Goal: Task Accomplishment & Management: Manage account settings

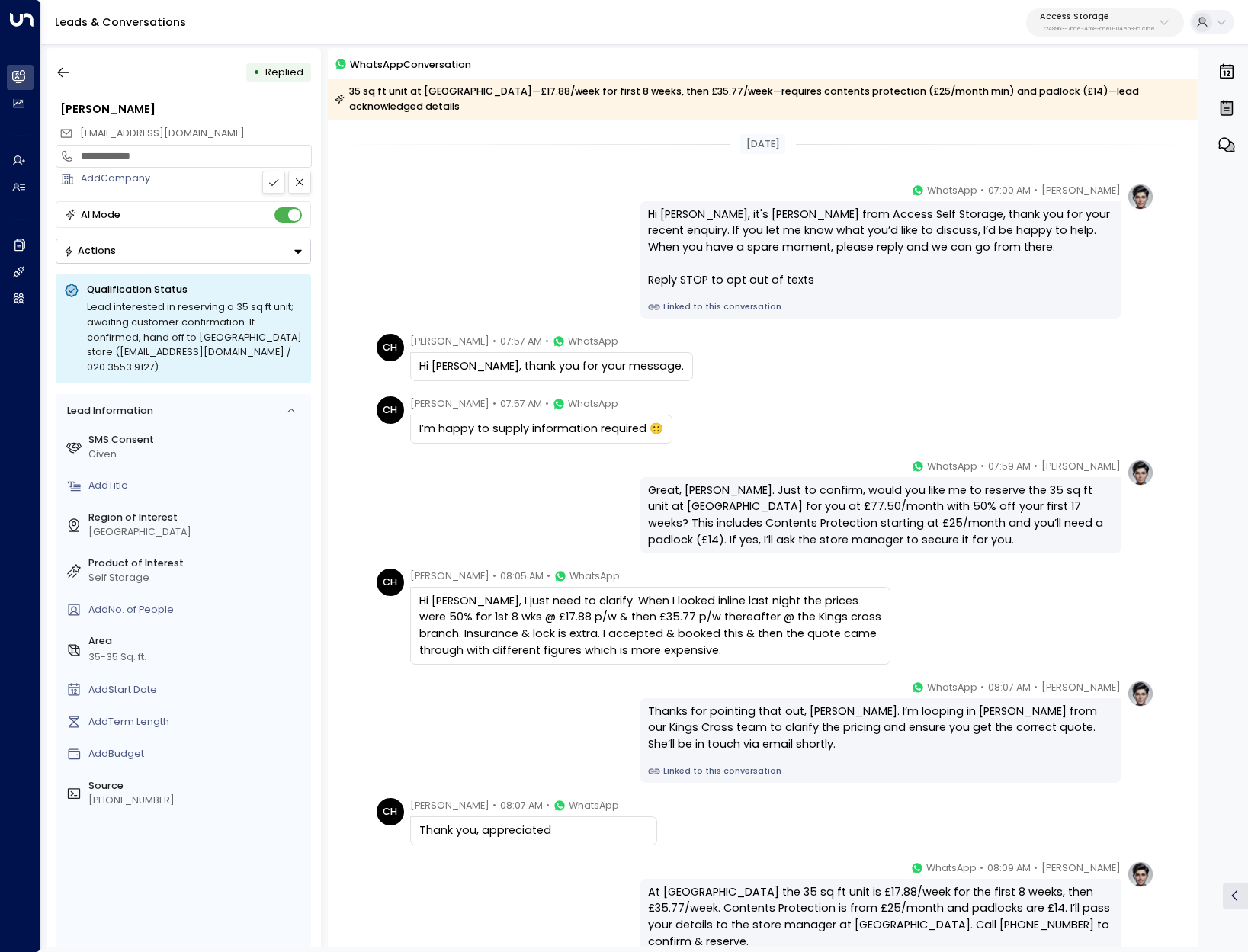
click at [1098, 12] on p "Access Storage" at bounding box center [1097, 16] width 115 height 9
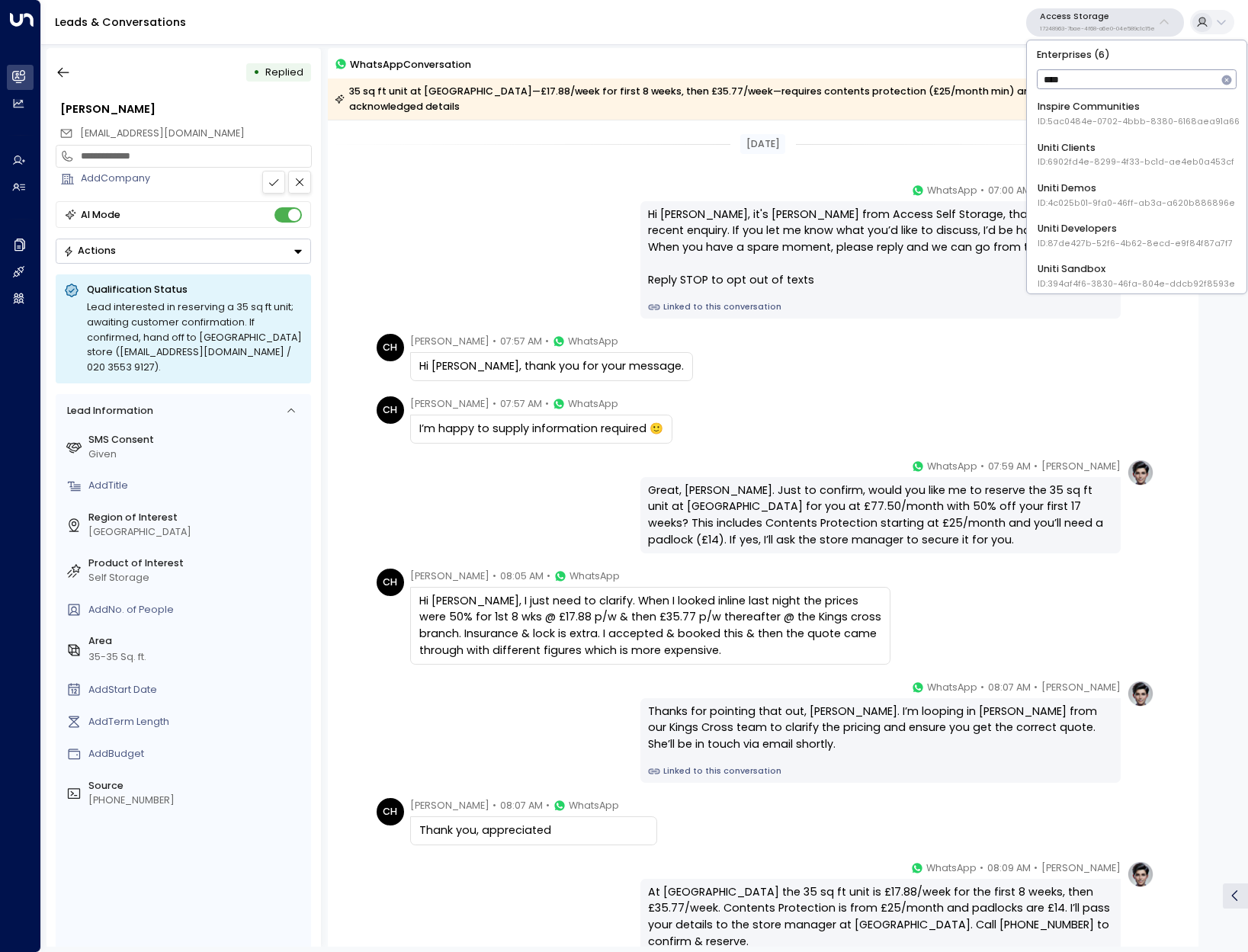
type input "****"
click at [1169, 195] on div "Uniti Demos ID: 4c025b01-9fa0-46ff-ab3a-a620b886896e" at bounding box center [1136, 196] width 198 height 28
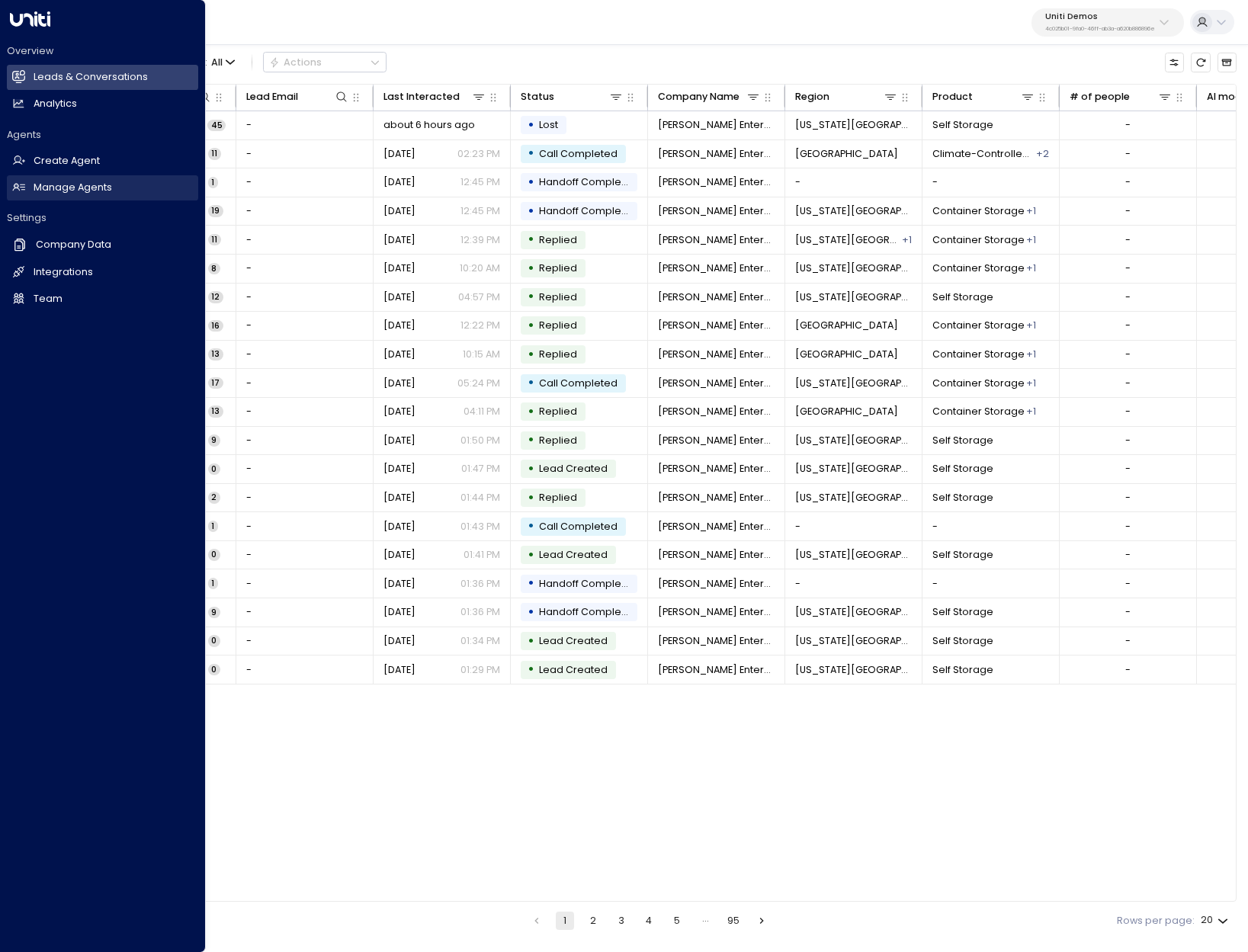
click at [67, 195] on link "Manage Agents Manage Agents" at bounding box center [102, 187] width 191 height 25
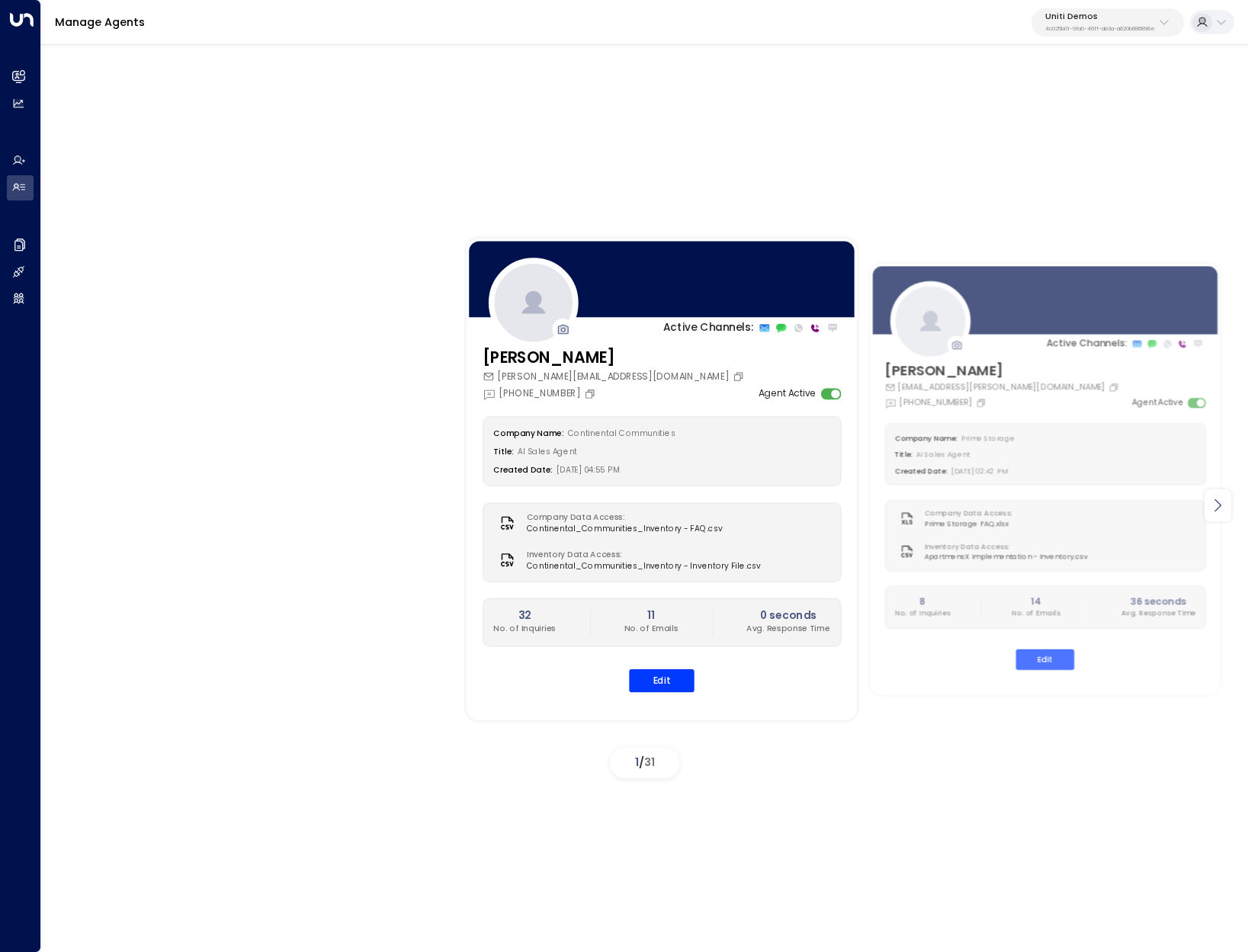
click at [1220, 508] on icon at bounding box center [1217, 505] width 18 height 18
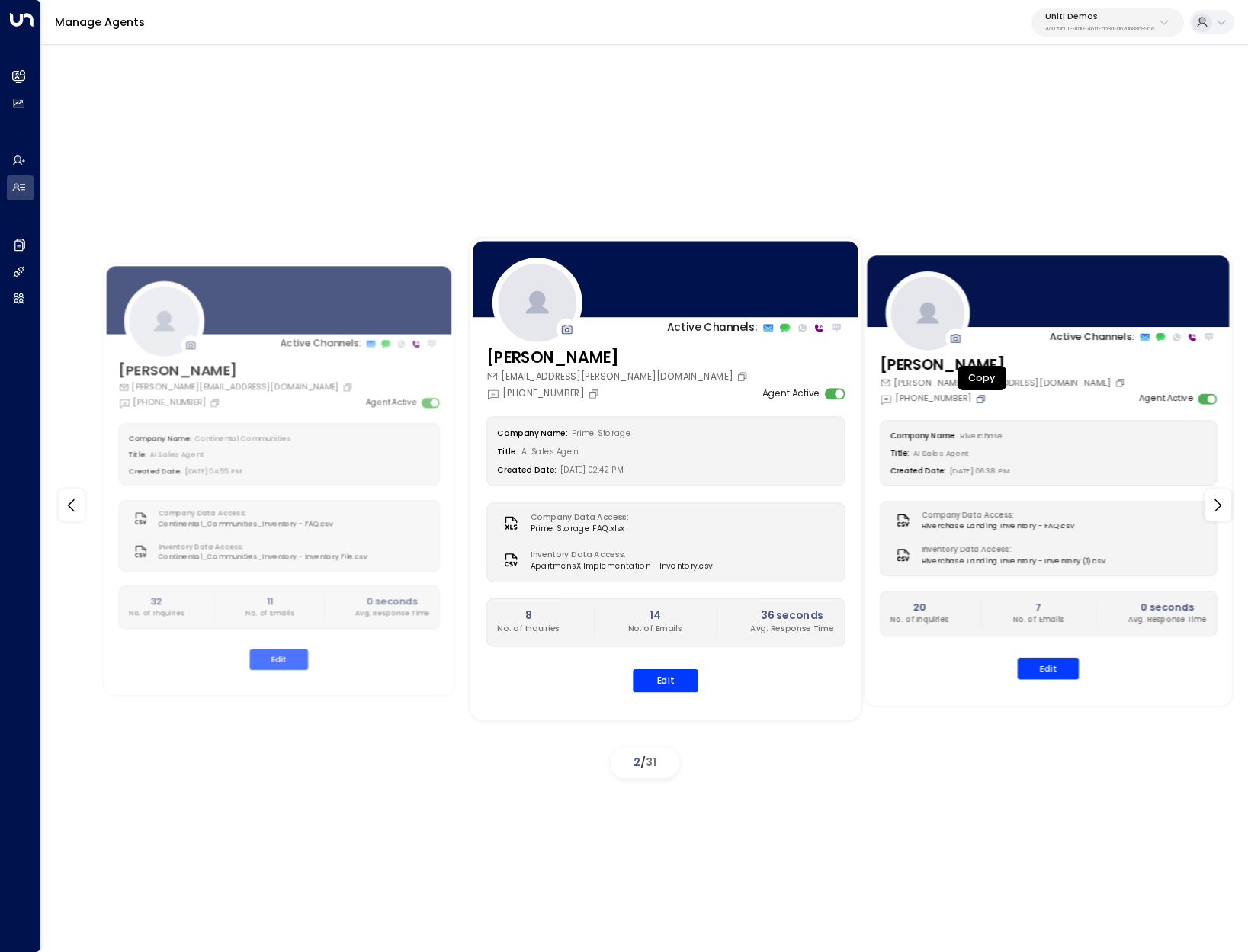
click at [984, 399] on icon "Copy" at bounding box center [980, 399] width 11 height 11
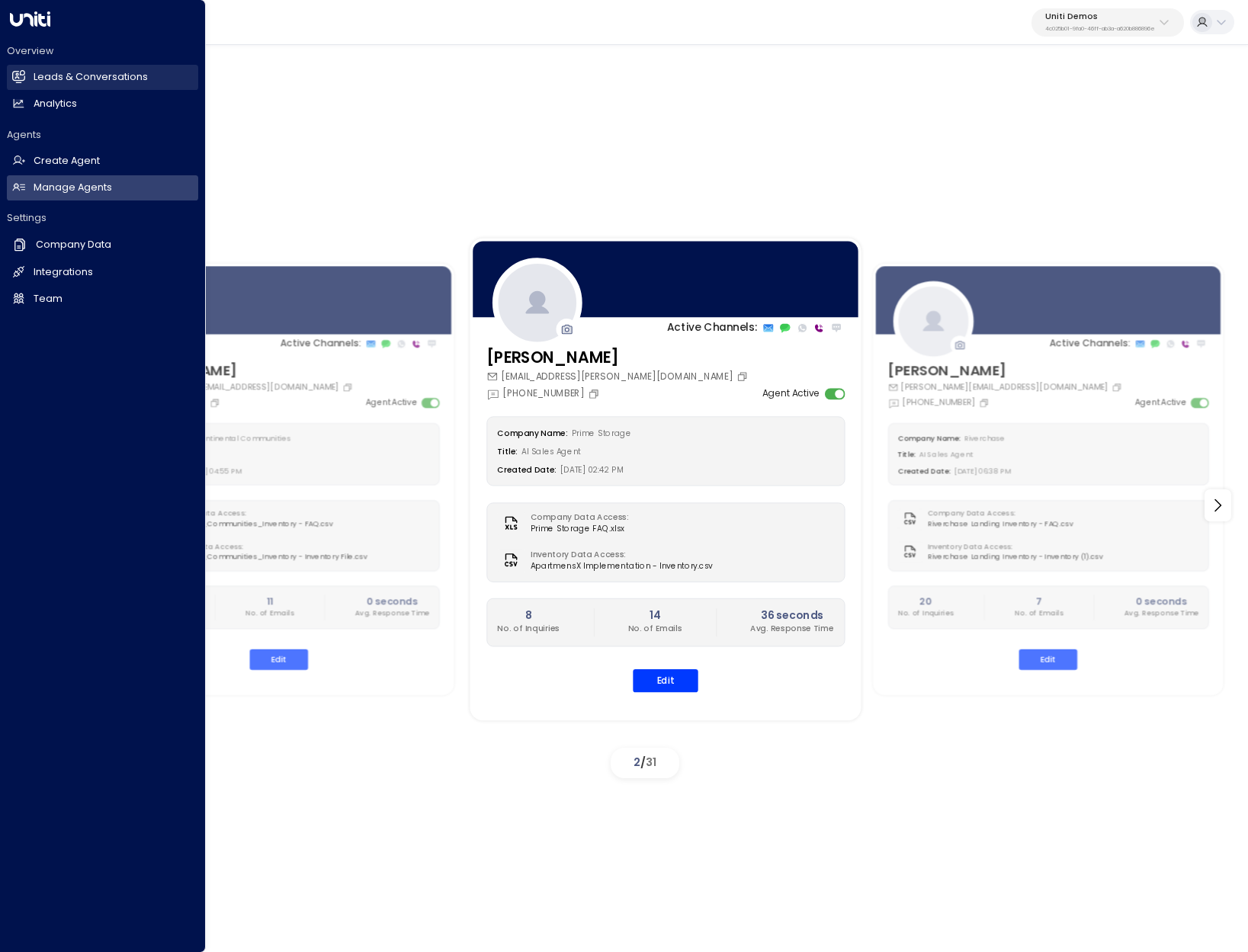
click at [43, 88] on link "Leads & Conversations Leads & Conversations" at bounding box center [102, 77] width 191 height 25
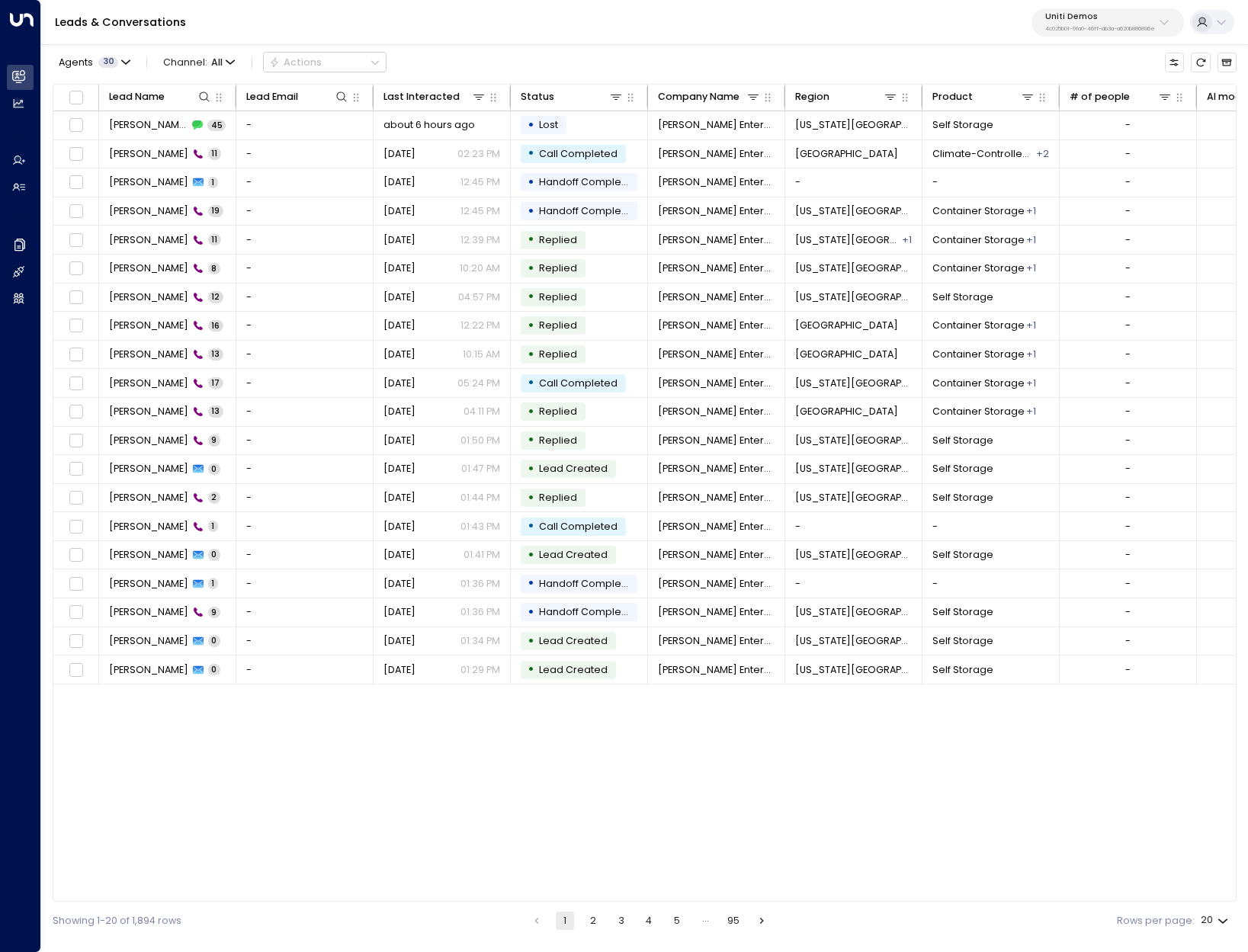
click at [1102, 33] on button "Uniti Demos 4c025b01-9fa0-46ff-ab3a-a620b886896e" at bounding box center [1107, 22] width 153 height 28
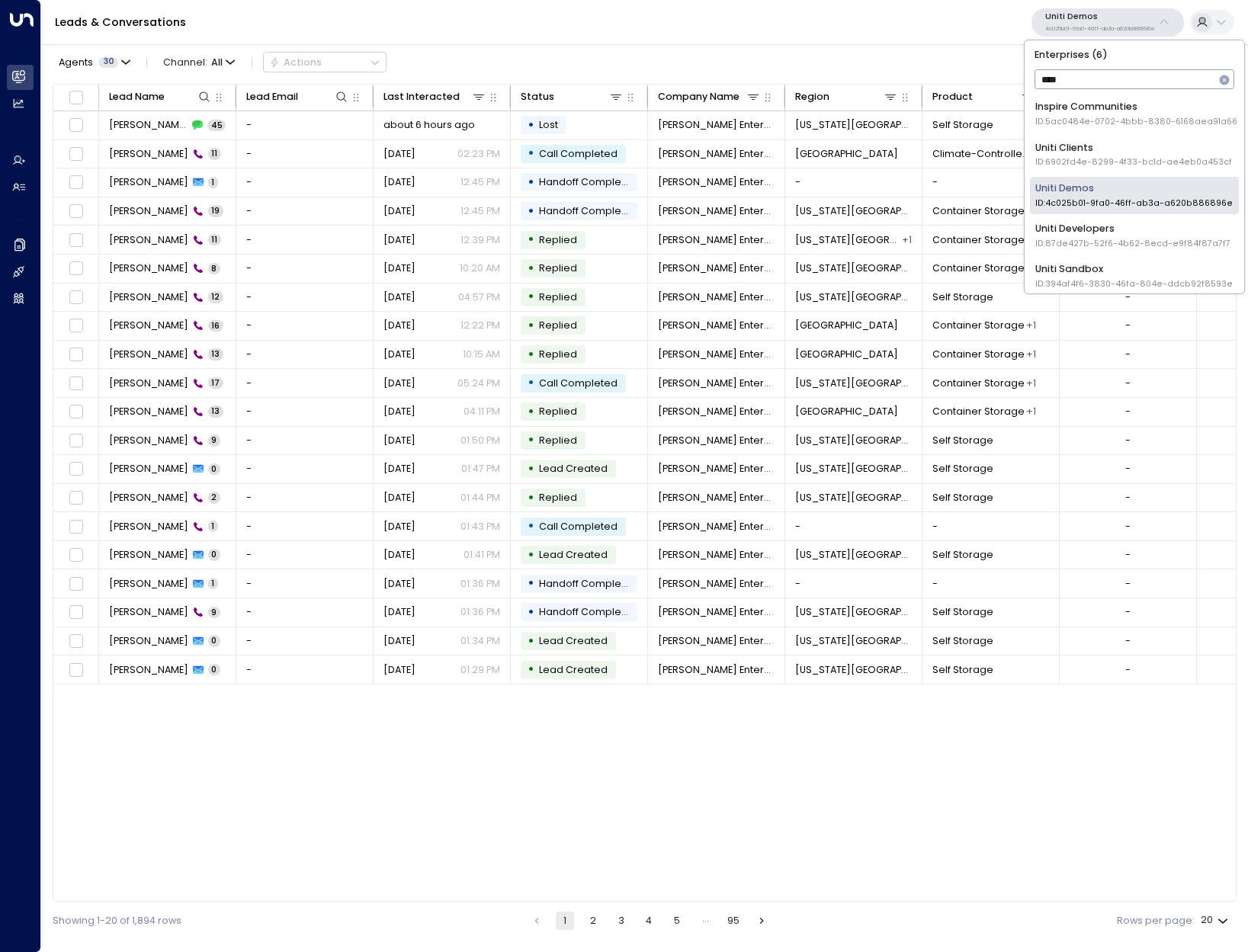
type input "*****"
click at [1077, 787] on div "Lead Name Lead Email Last Interacted Status Company Name Region Product # of pe…" at bounding box center [644, 492] width 1184 height 818
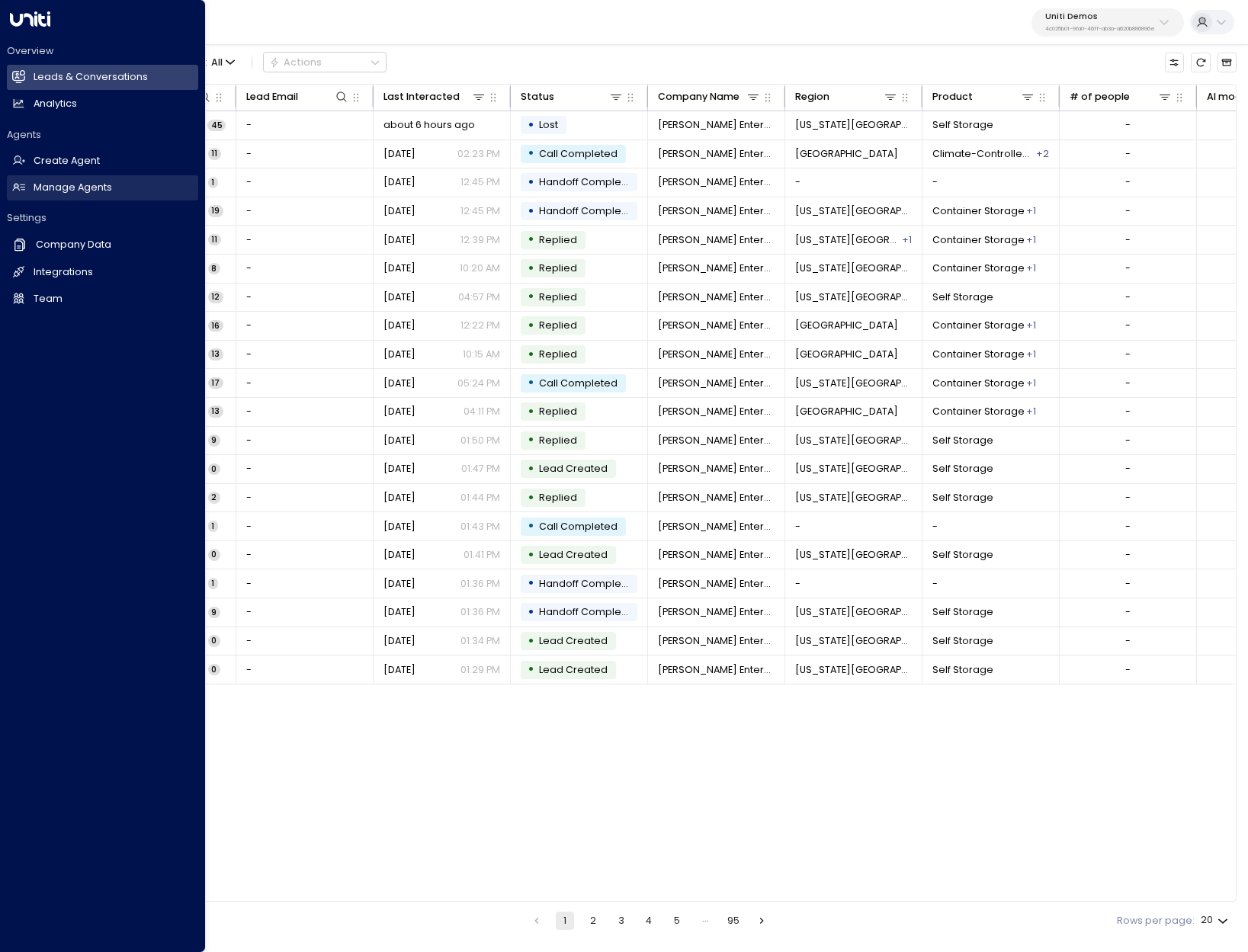
click at [71, 188] on h2 "Manage Agents" at bounding box center [73, 188] width 79 height 14
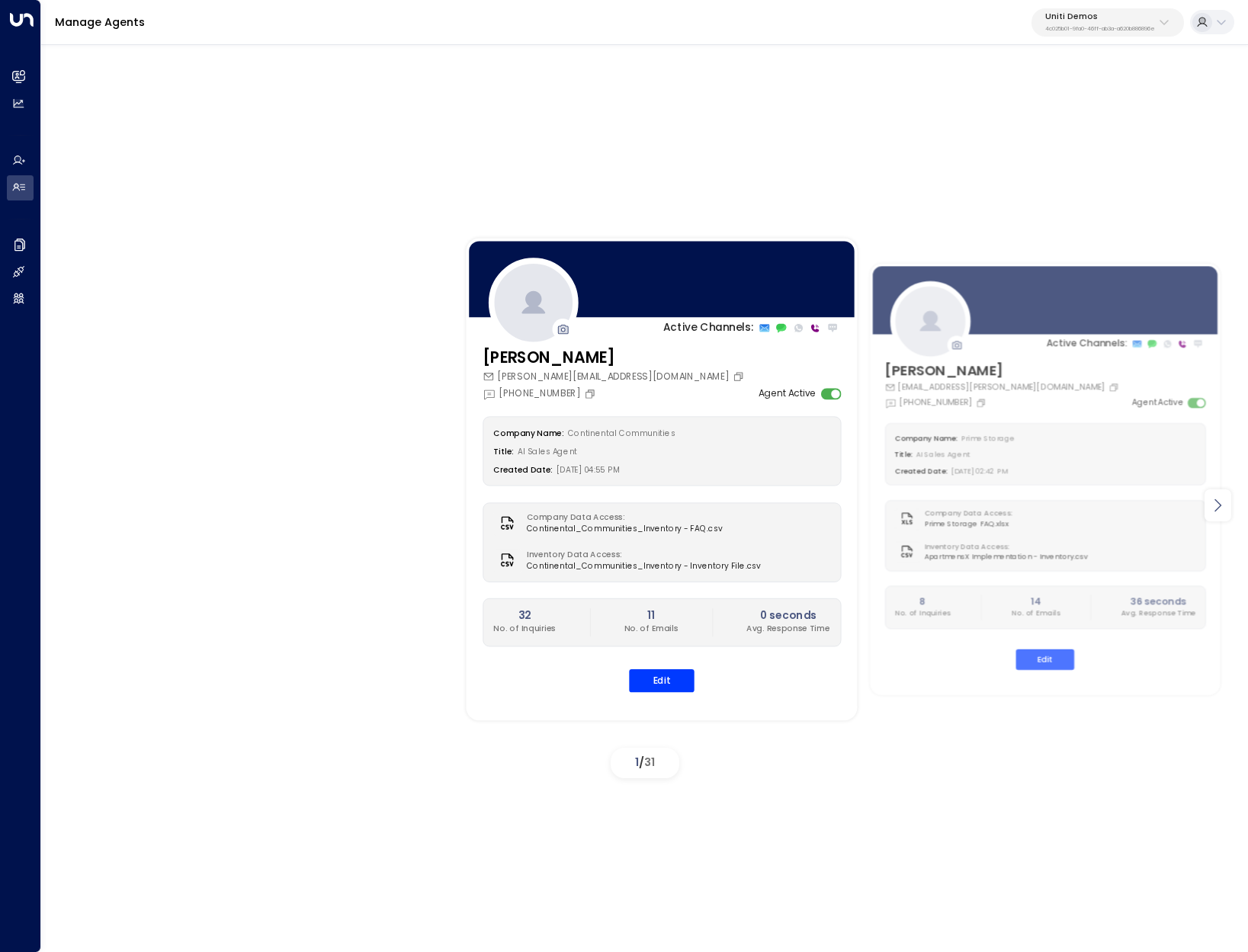
click at [1221, 500] on icon at bounding box center [1217, 505] width 18 height 18
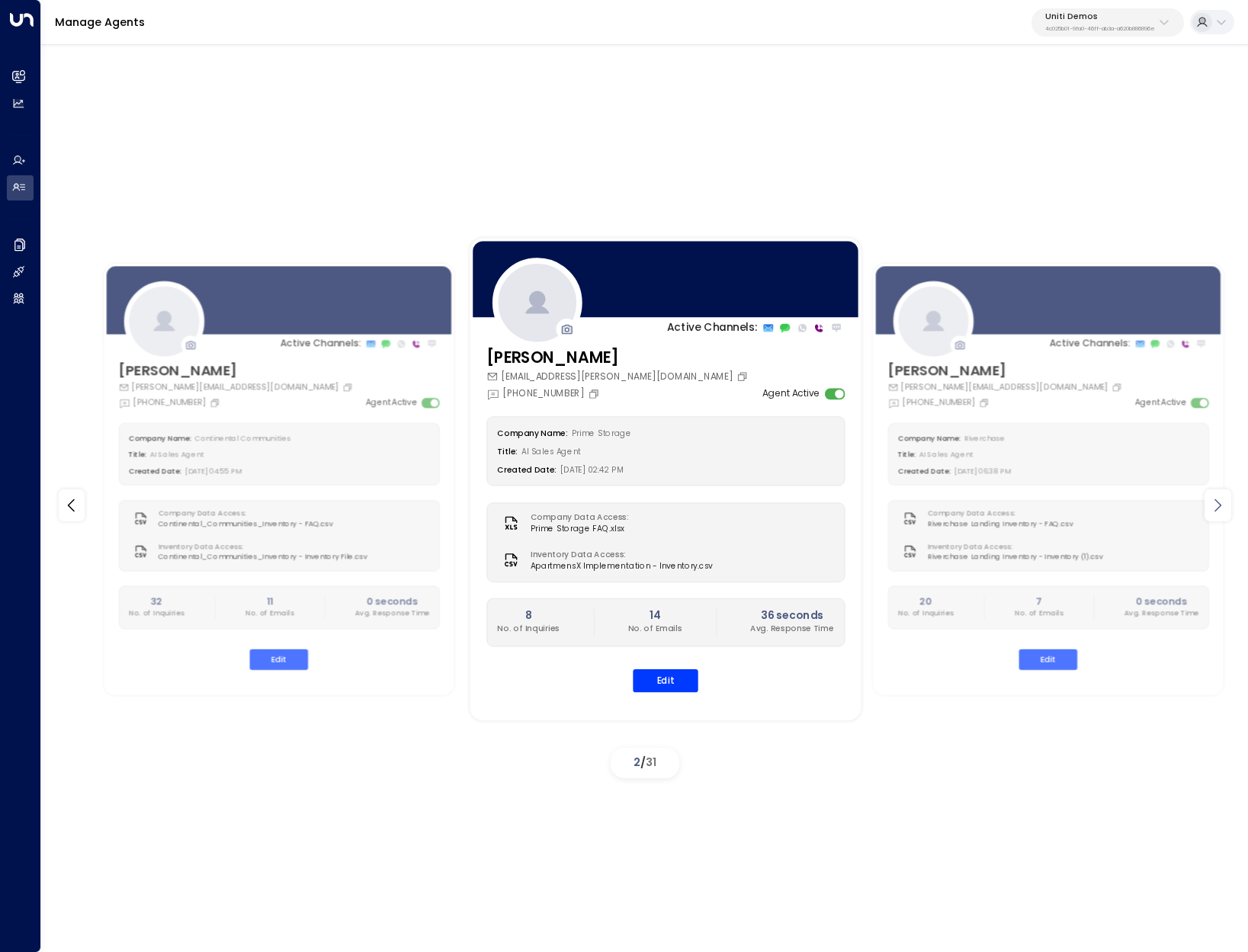
click at [1221, 500] on icon at bounding box center [1217, 505] width 18 height 18
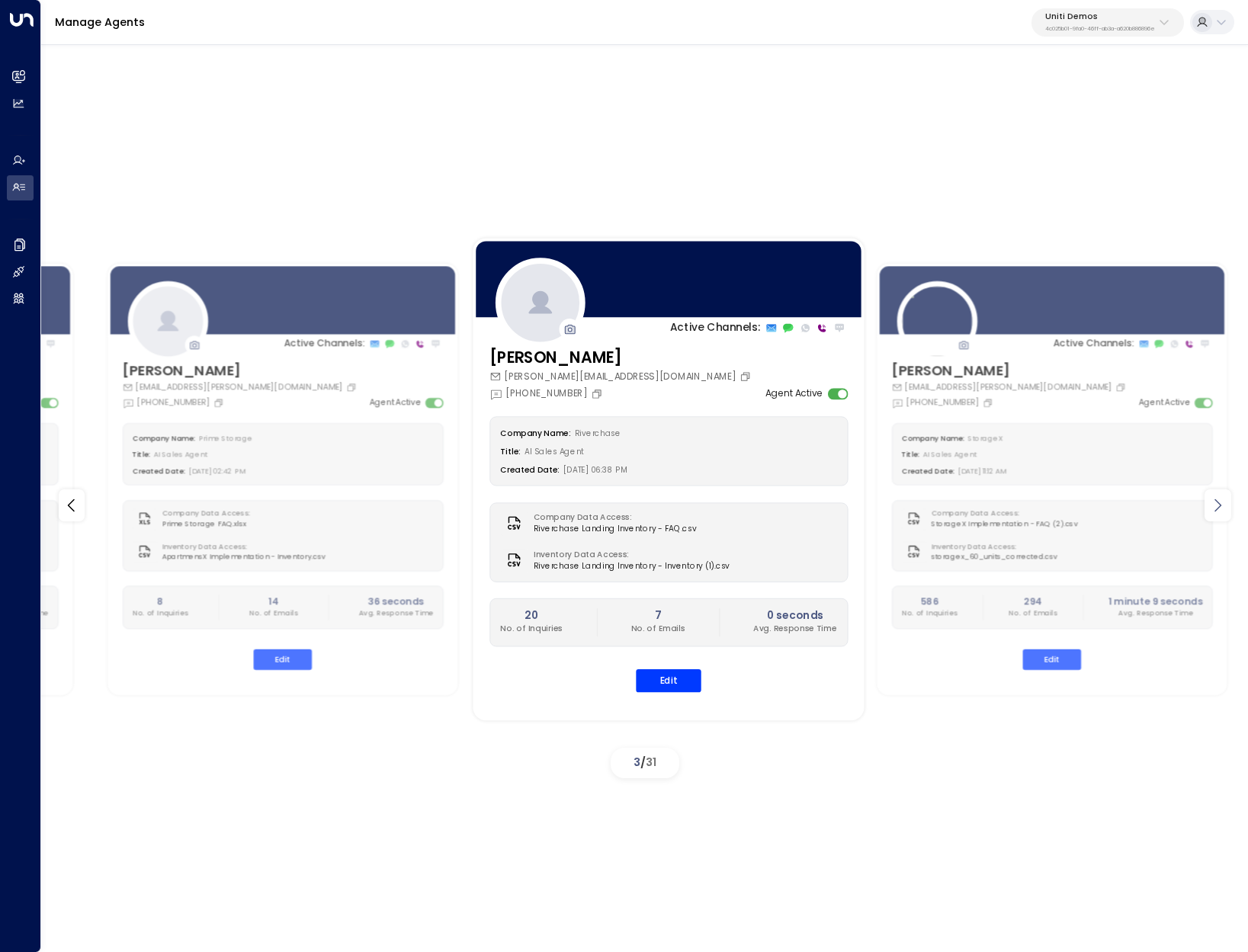
click at [1221, 500] on icon at bounding box center [1217, 505] width 18 height 18
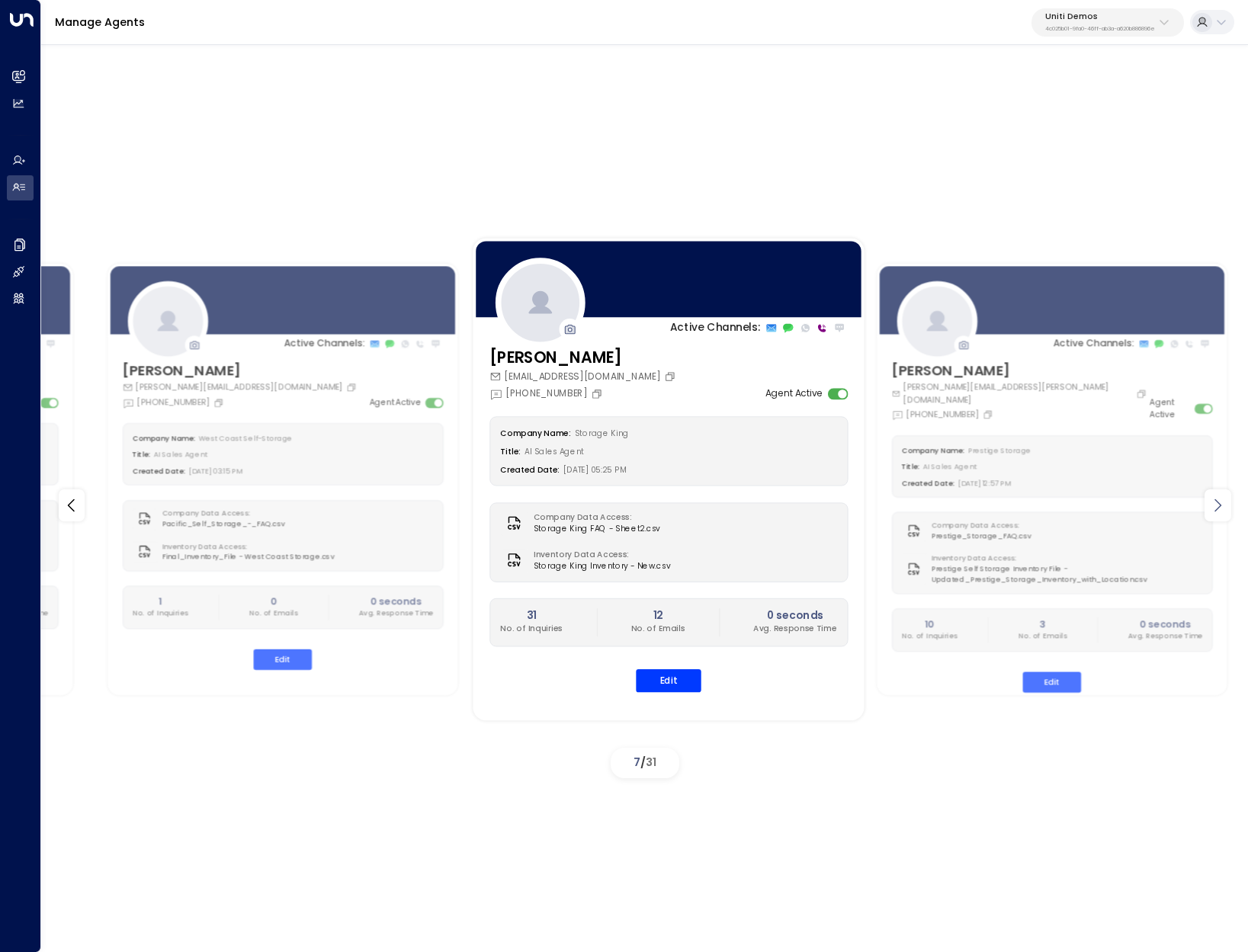
click at [1221, 500] on icon at bounding box center [1217, 505] width 18 height 18
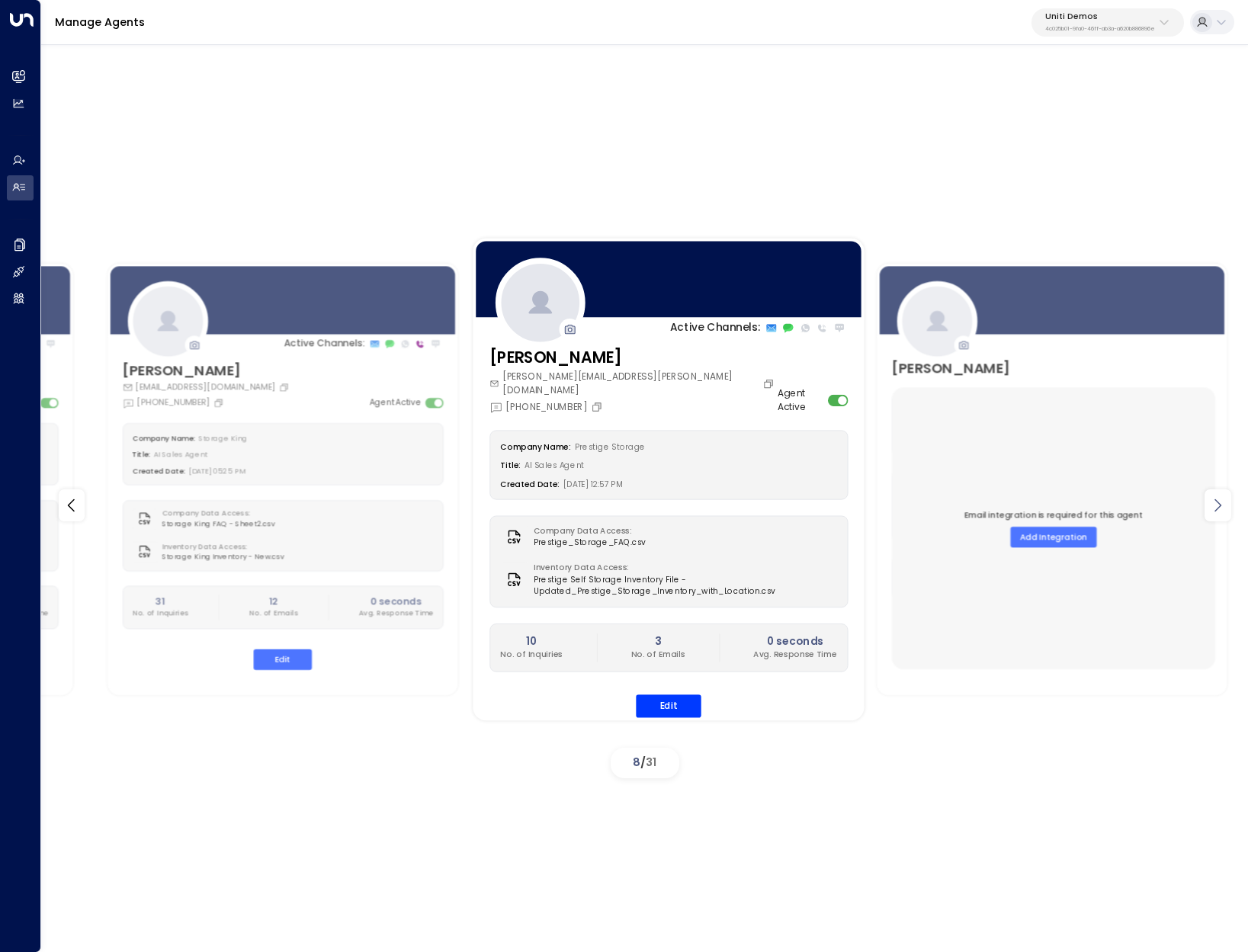
click at [1221, 500] on icon at bounding box center [1217, 505] width 18 height 18
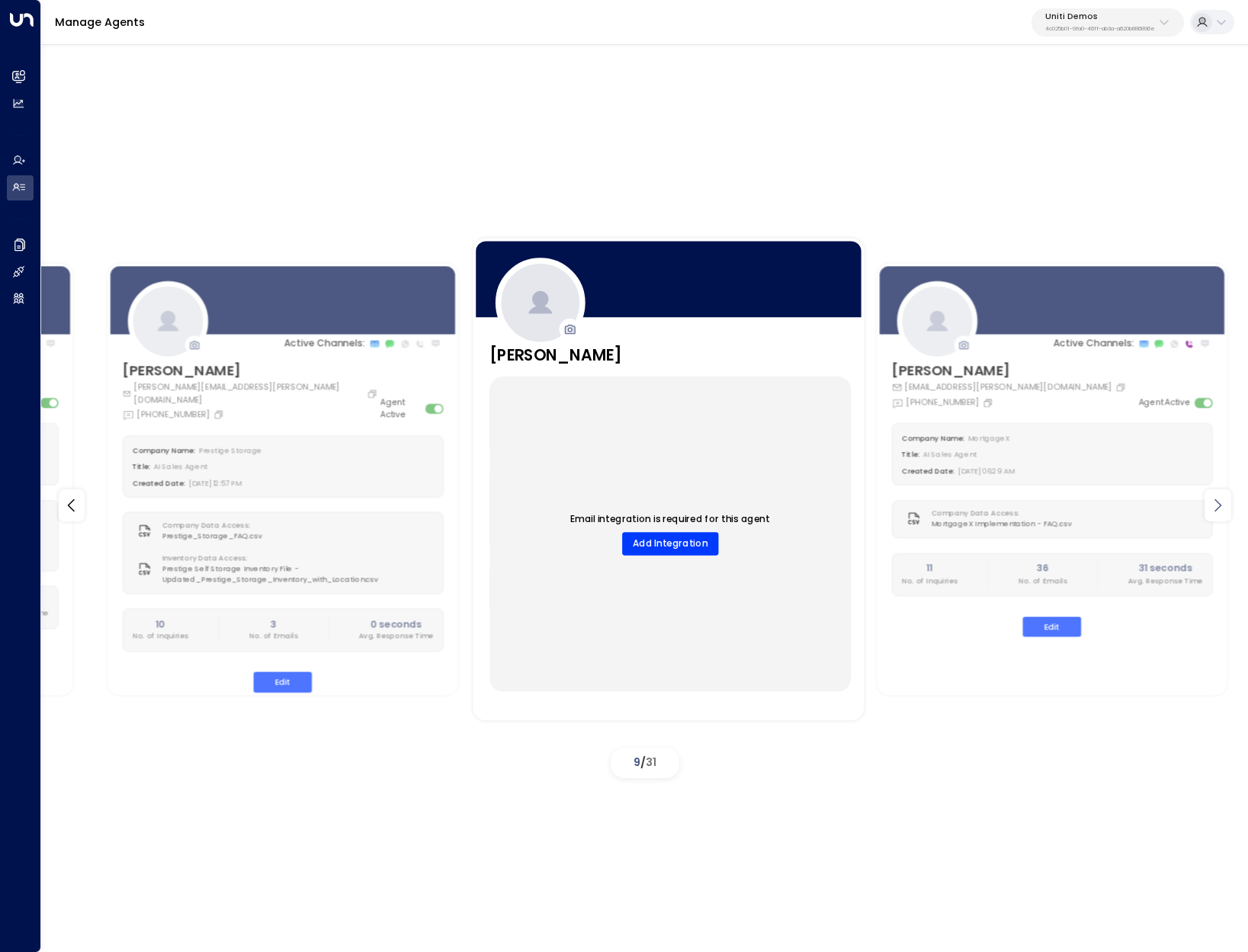
click at [1221, 500] on icon at bounding box center [1217, 505] width 18 height 18
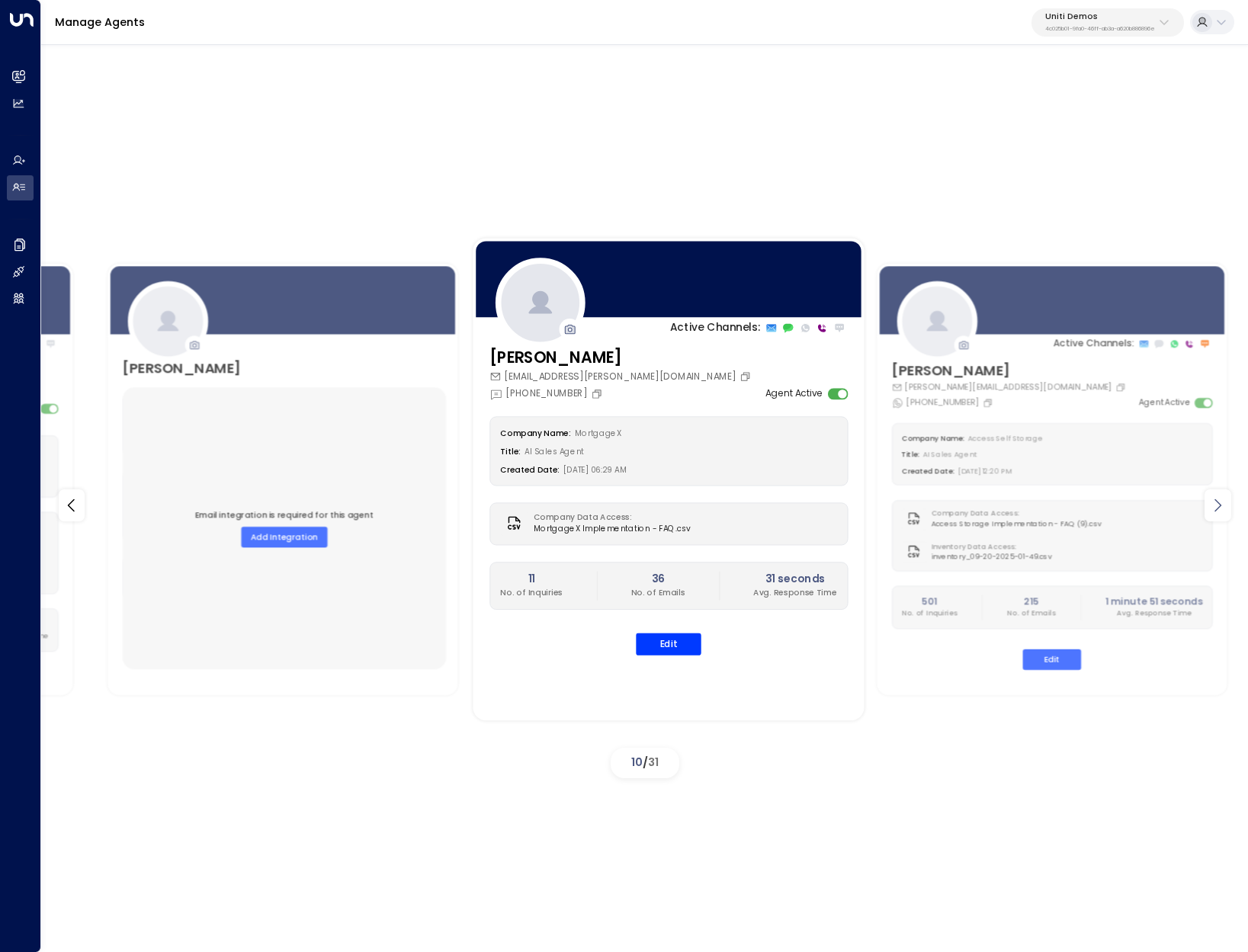
click at [1221, 500] on icon at bounding box center [1217, 505] width 18 height 18
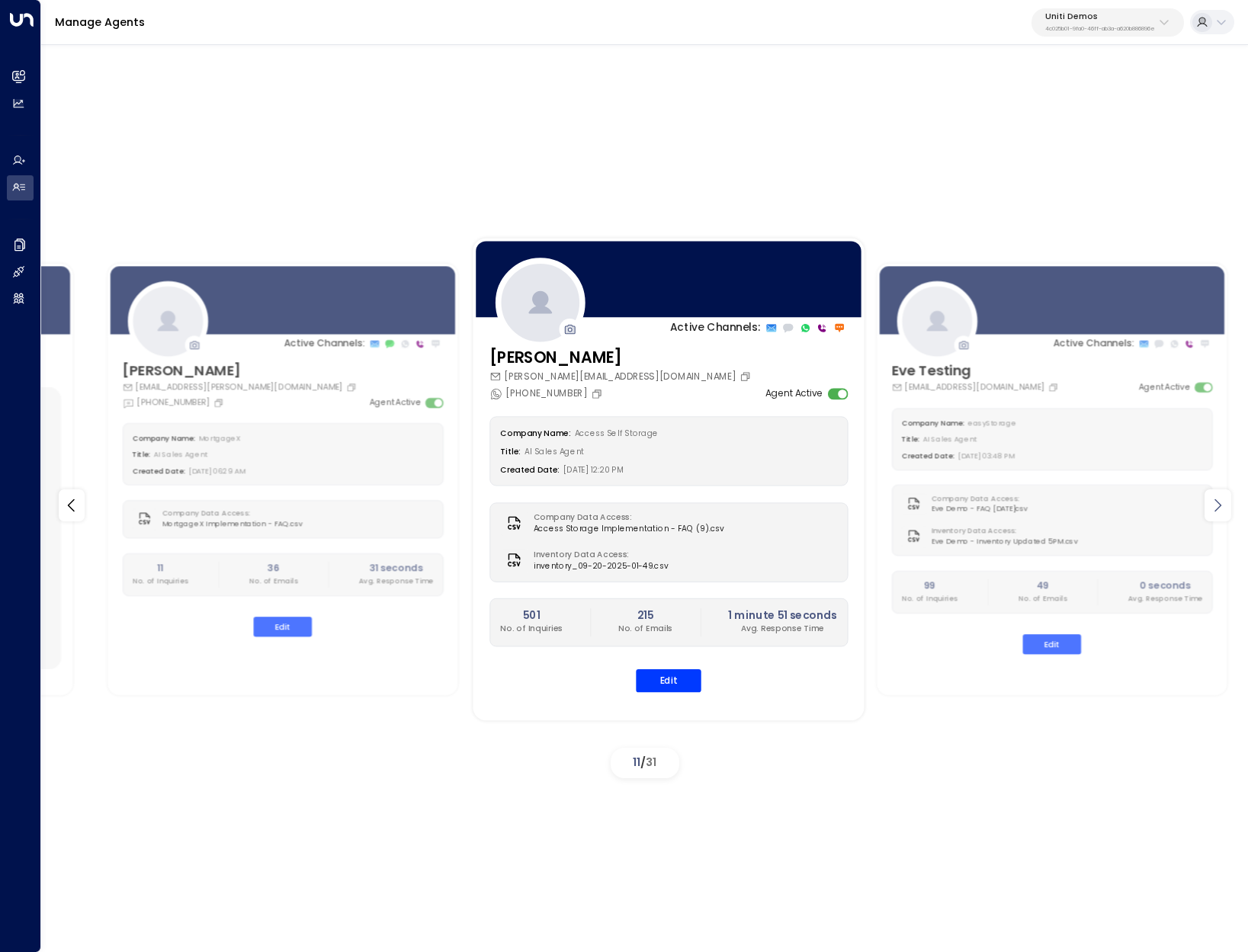
click at [1221, 500] on icon at bounding box center [1217, 505] width 18 height 18
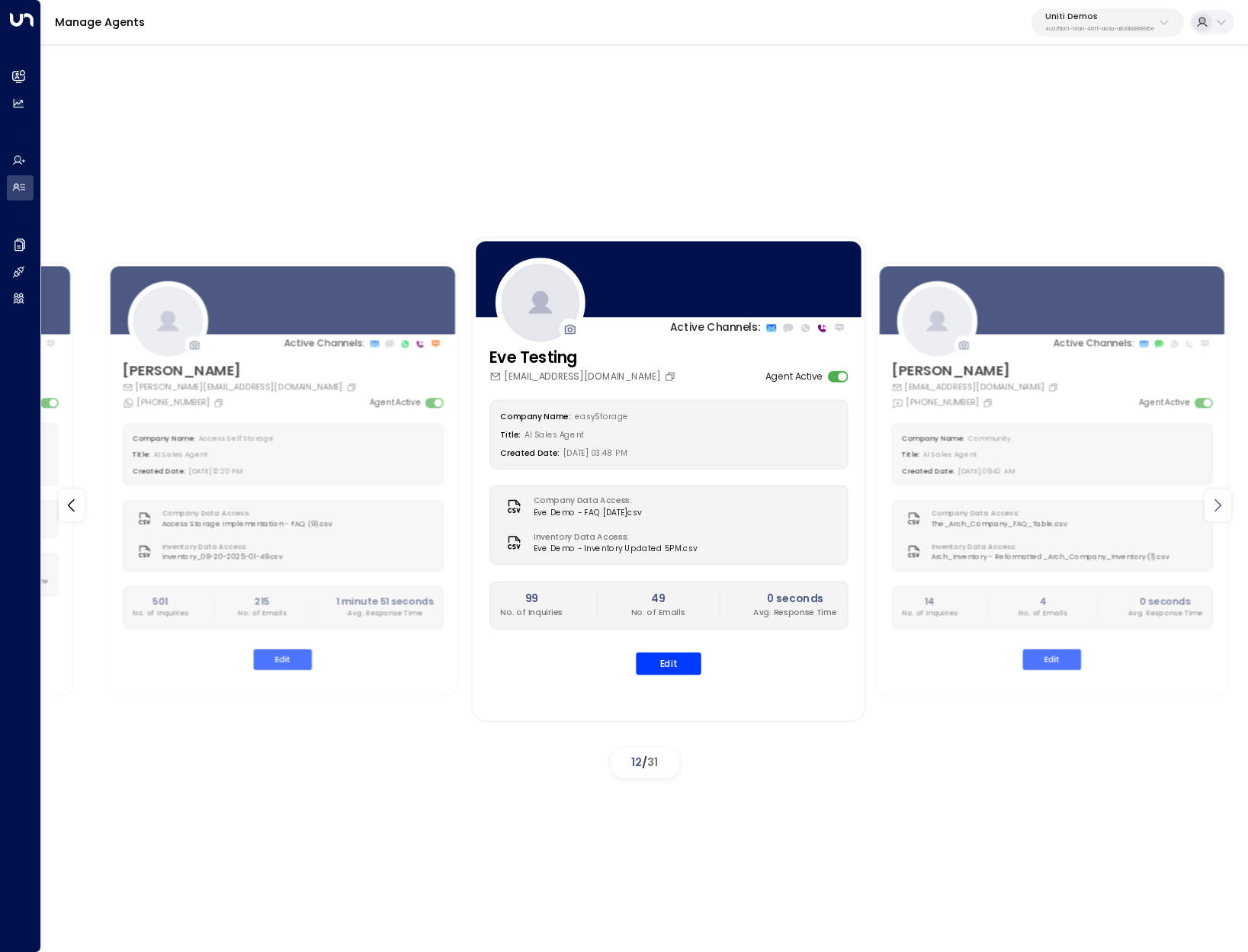
click at [1221, 500] on icon at bounding box center [1217, 505] width 18 height 18
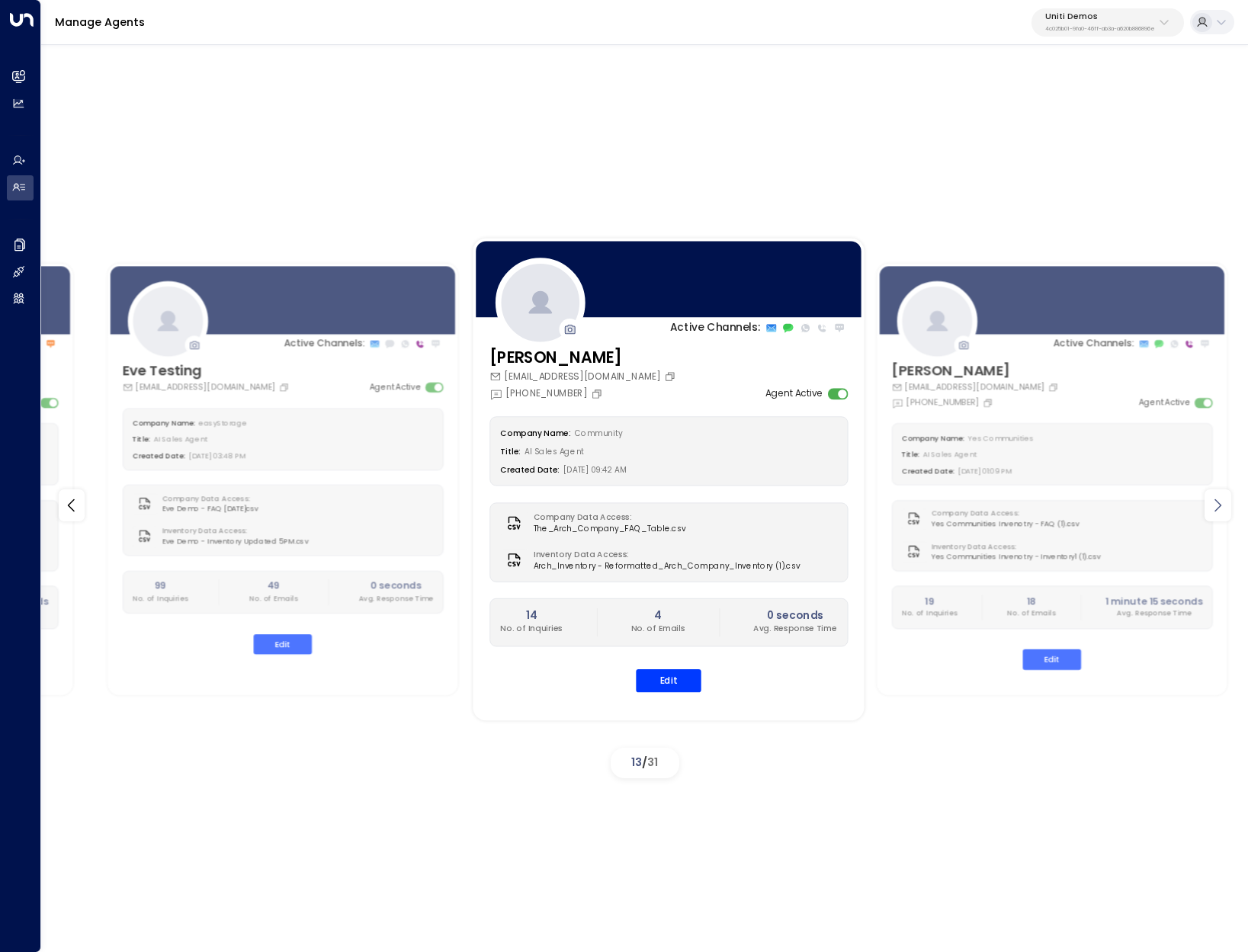
click at [1221, 500] on icon at bounding box center [1217, 505] width 18 height 18
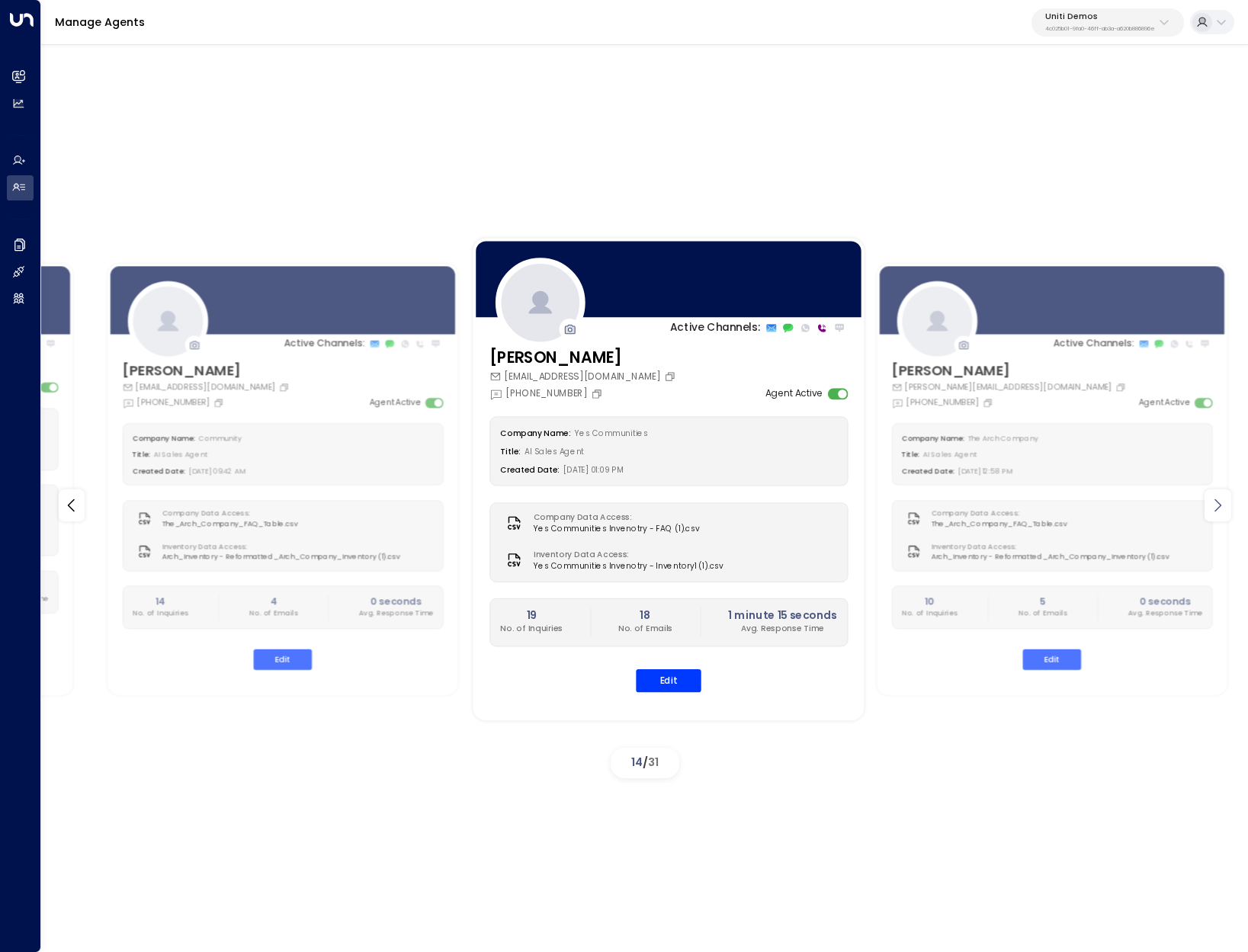
click at [1221, 500] on icon at bounding box center [1217, 505] width 18 height 18
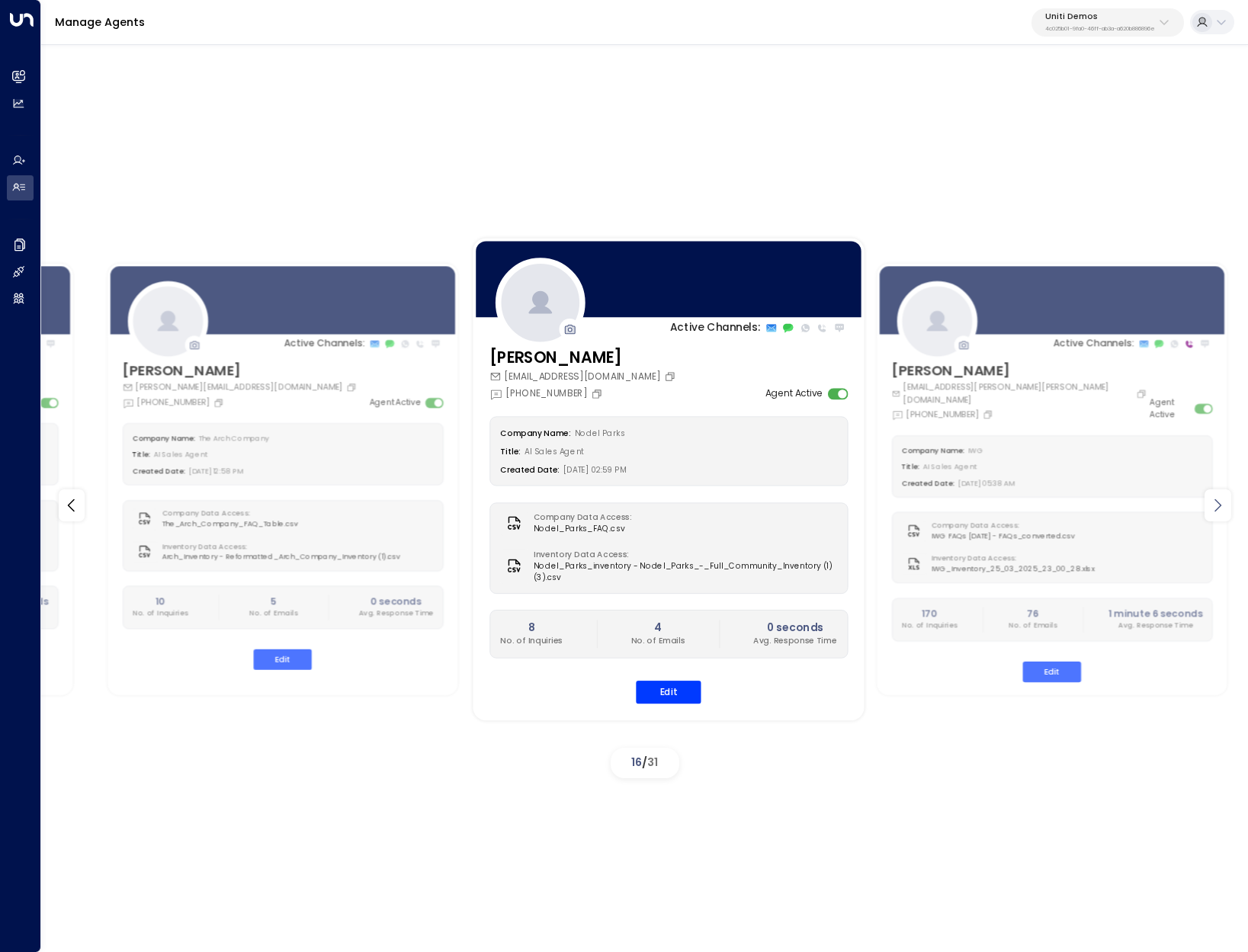
click at [1221, 500] on icon at bounding box center [1217, 505] width 18 height 18
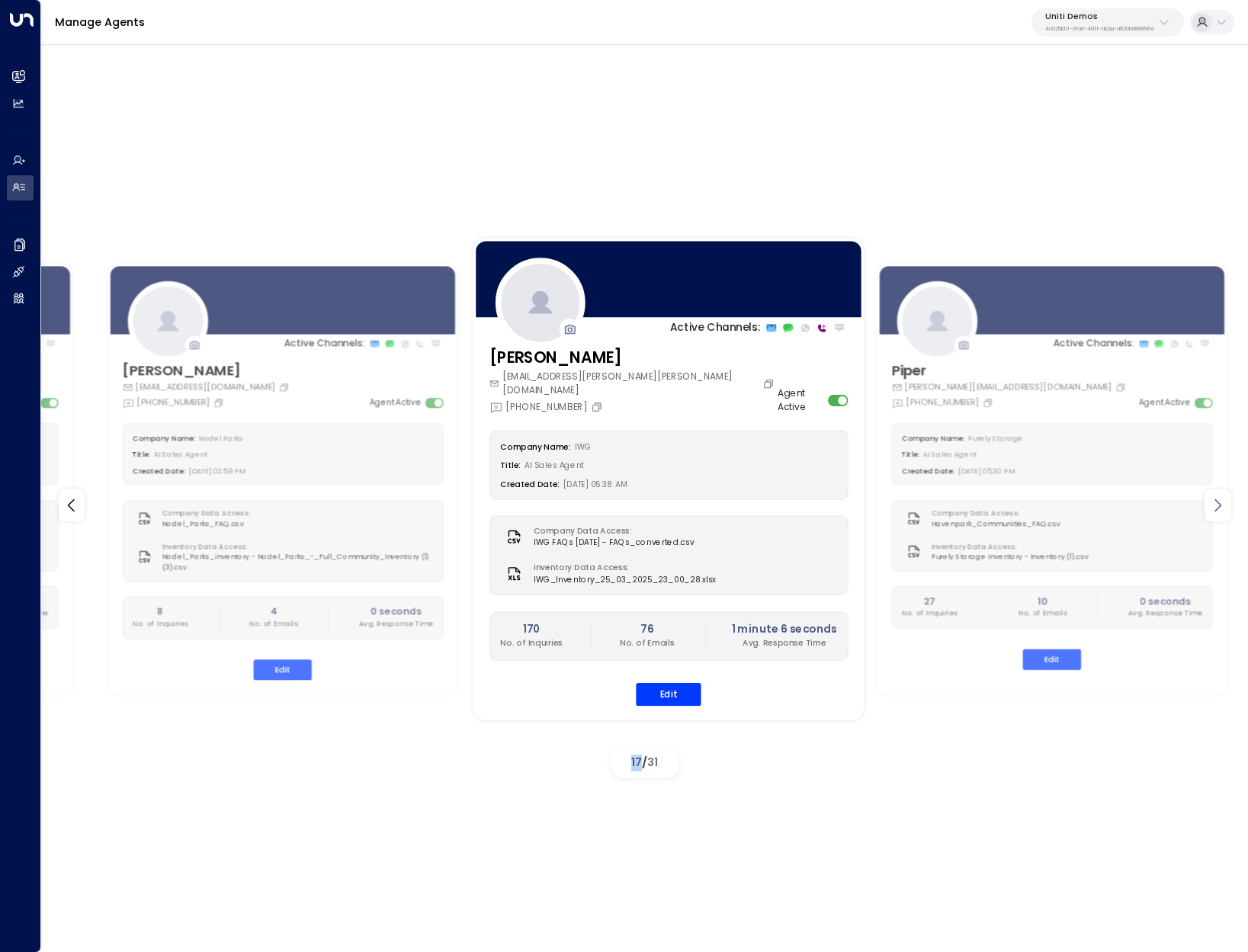
click at [1221, 500] on icon at bounding box center [1217, 505] width 18 height 18
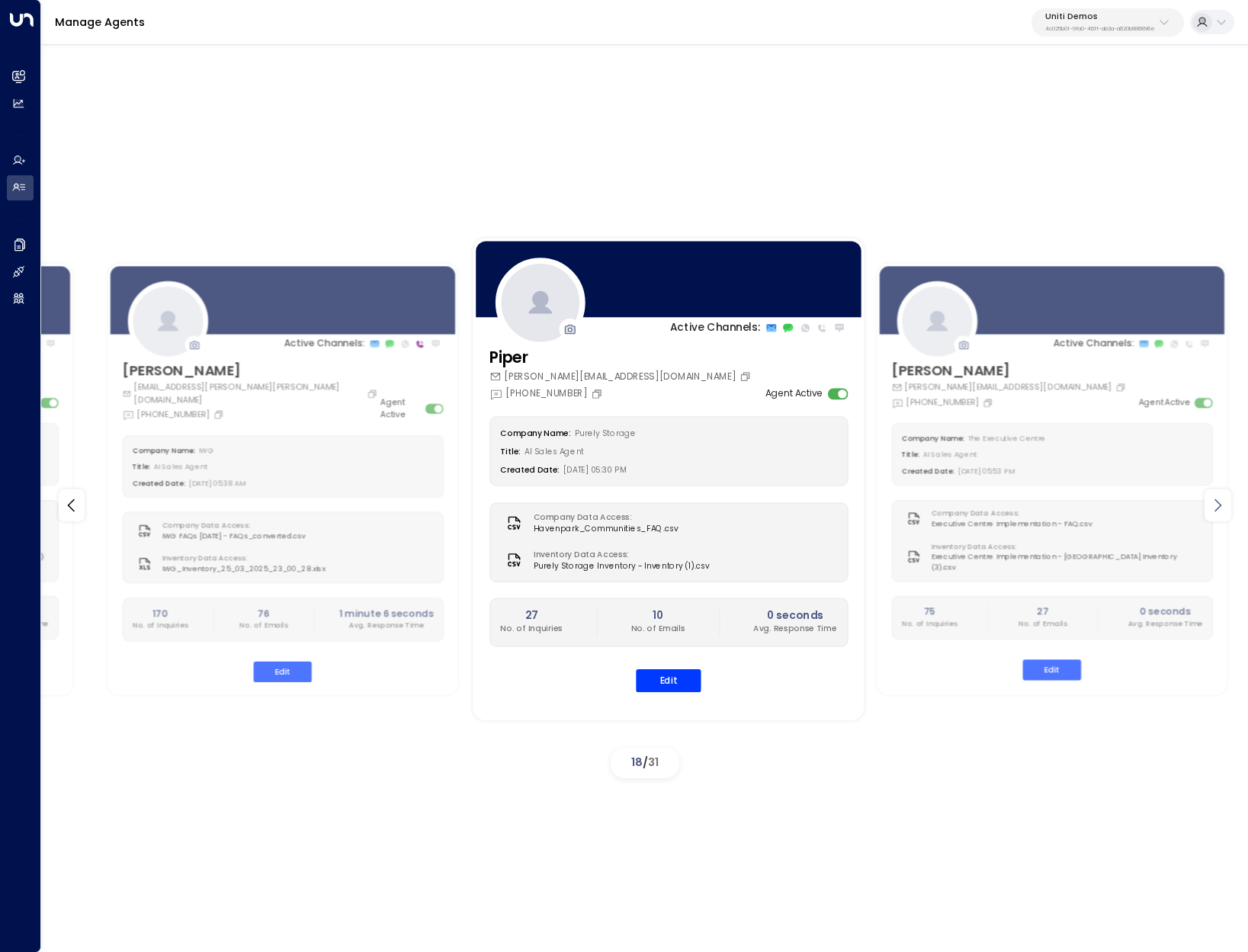
click at [1221, 500] on icon at bounding box center [1217, 505] width 18 height 18
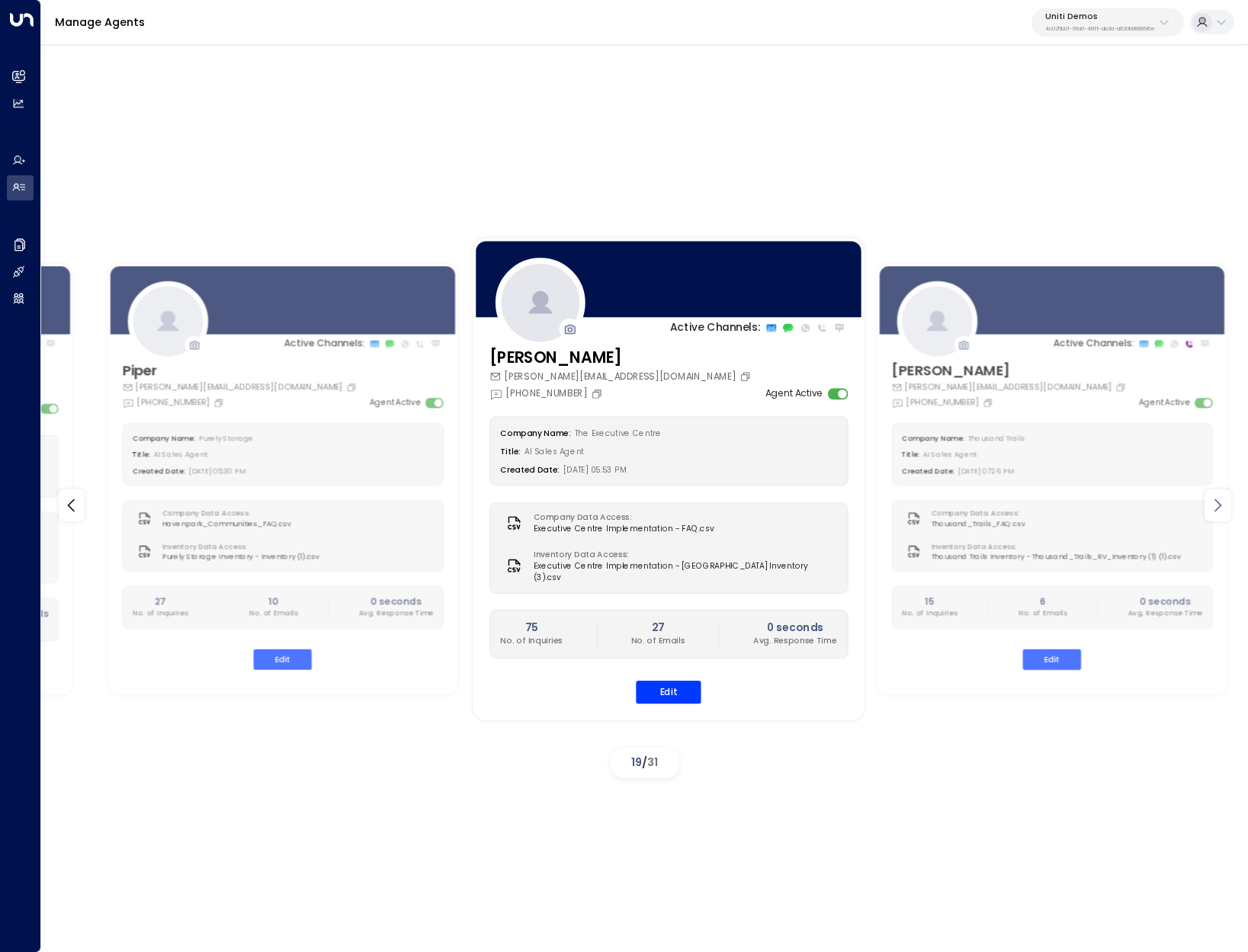
click at [1221, 500] on icon at bounding box center [1217, 505] width 18 height 18
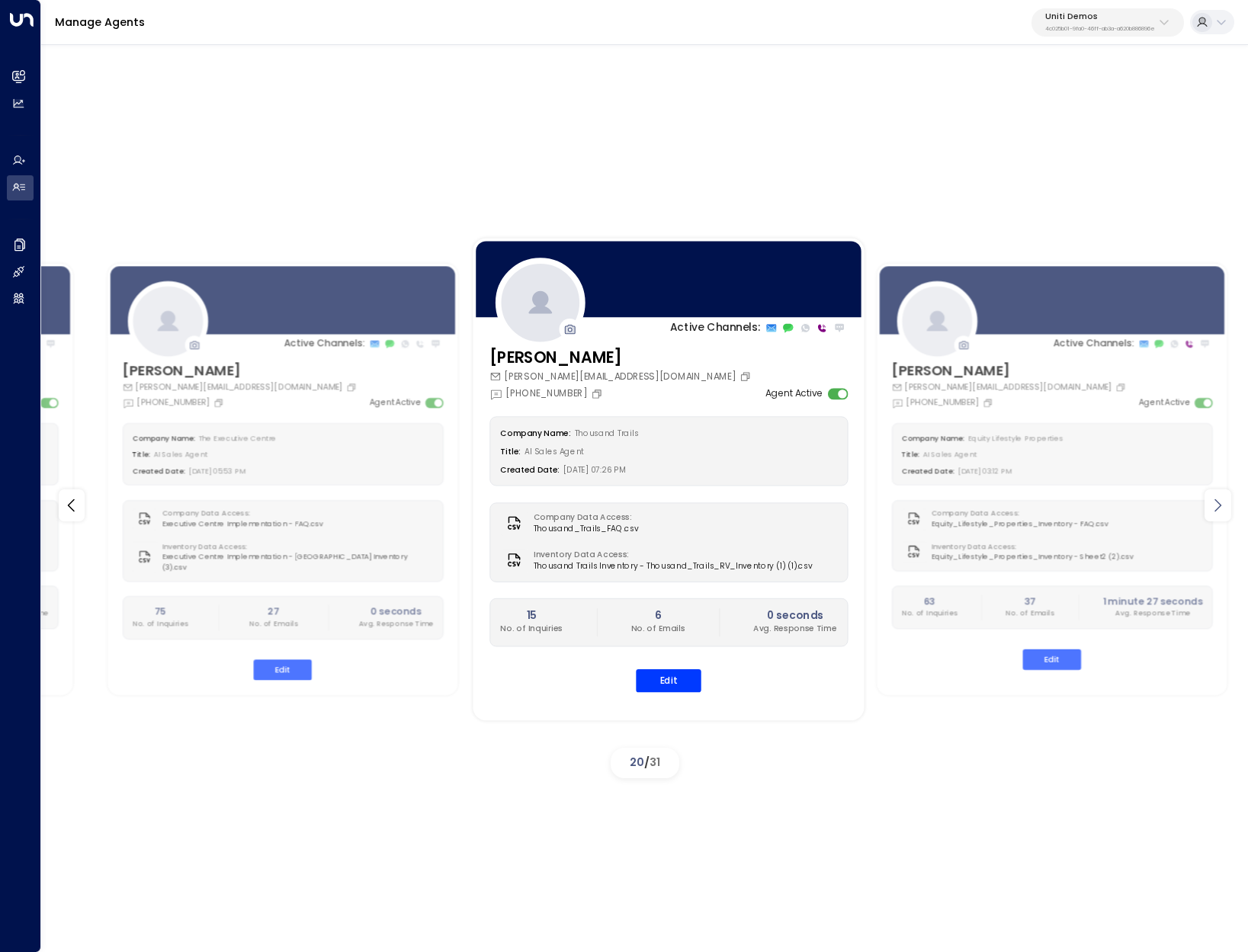
click at [1221, 500] on icon at bounding box center [1217, 505] width 18 height 18
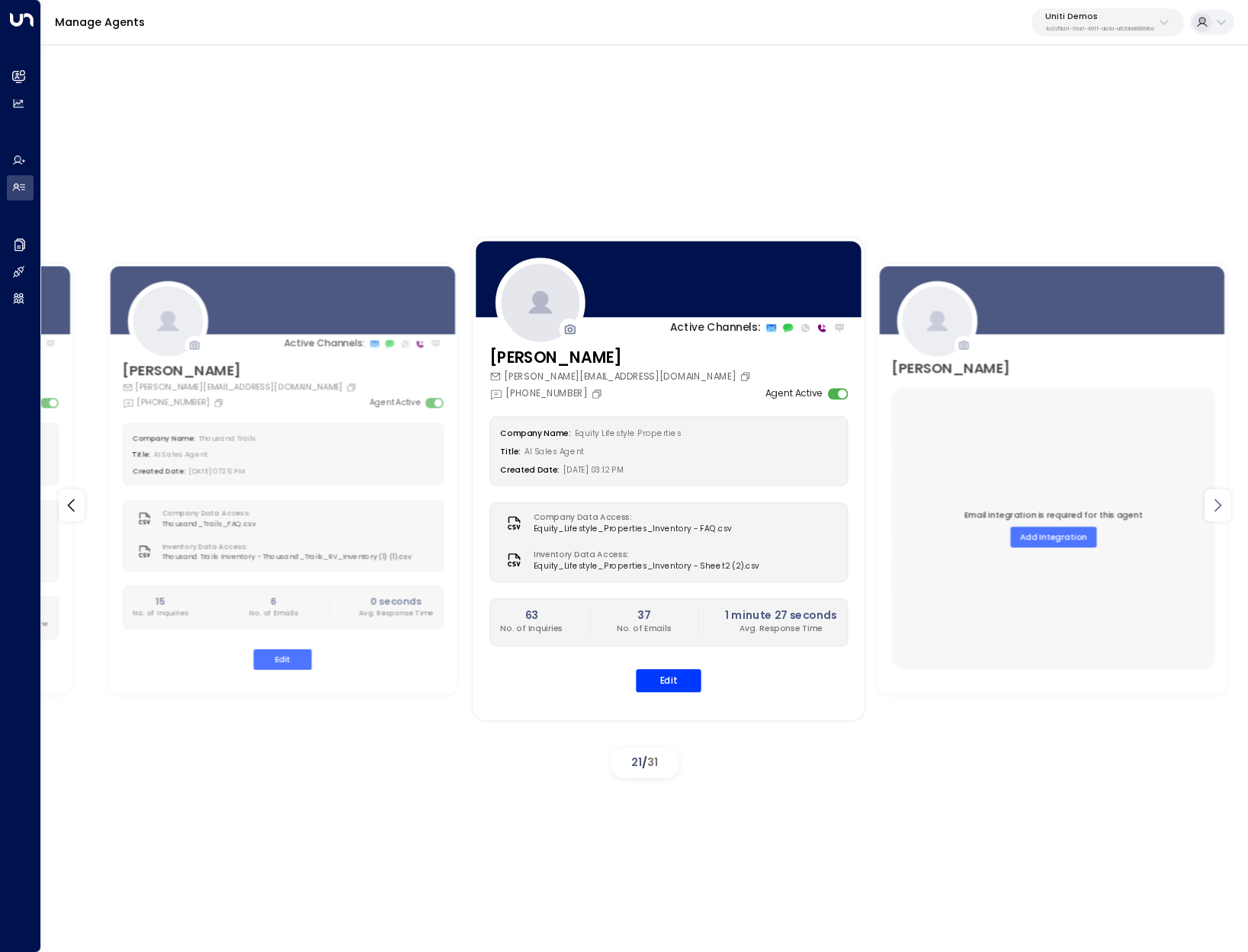
click at [1221, 500] on icon at bounding box center [1217, 505] width 18 height 18
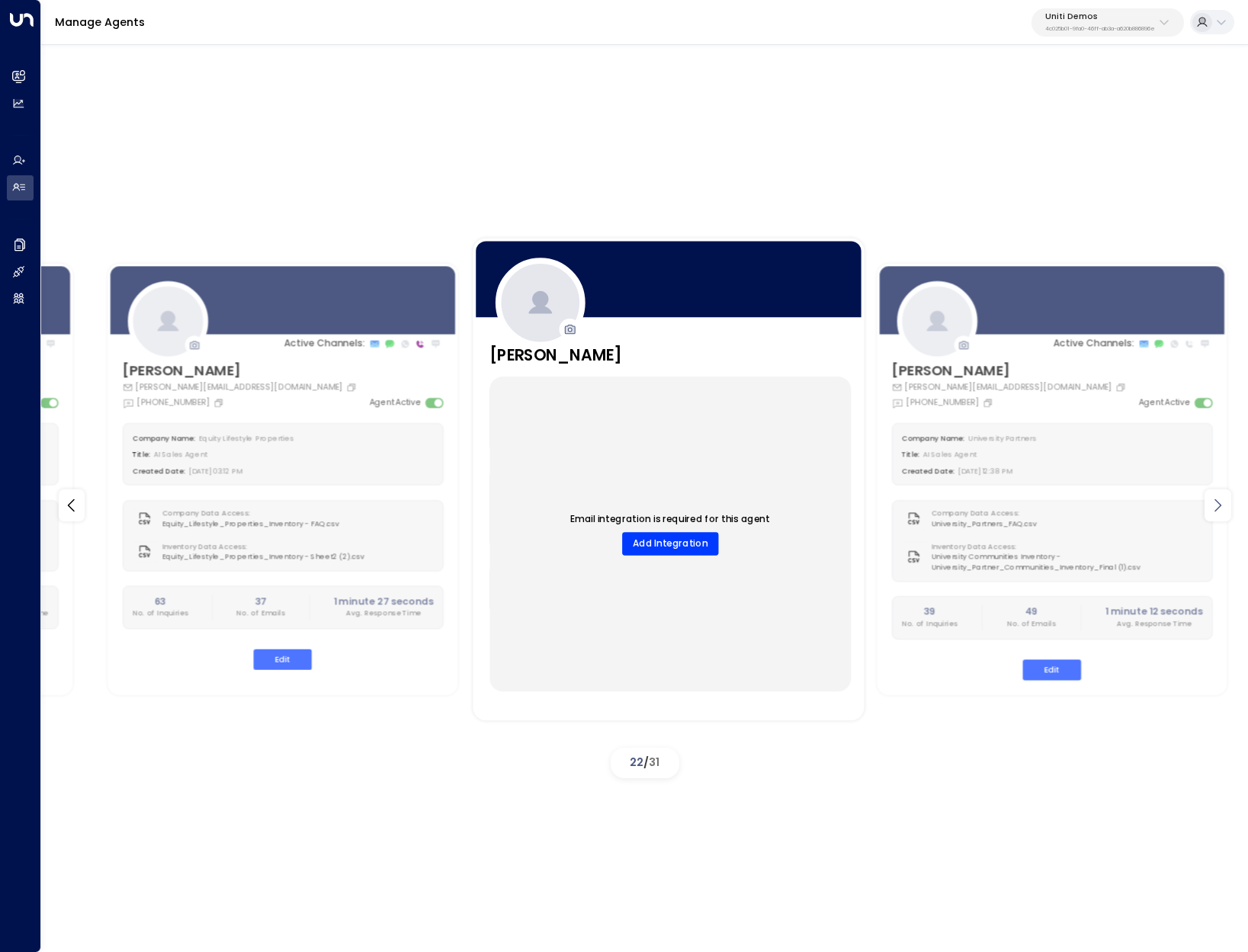
click at [1221, 500] on icon at bounding box center [1217, 505] width 18 height 18
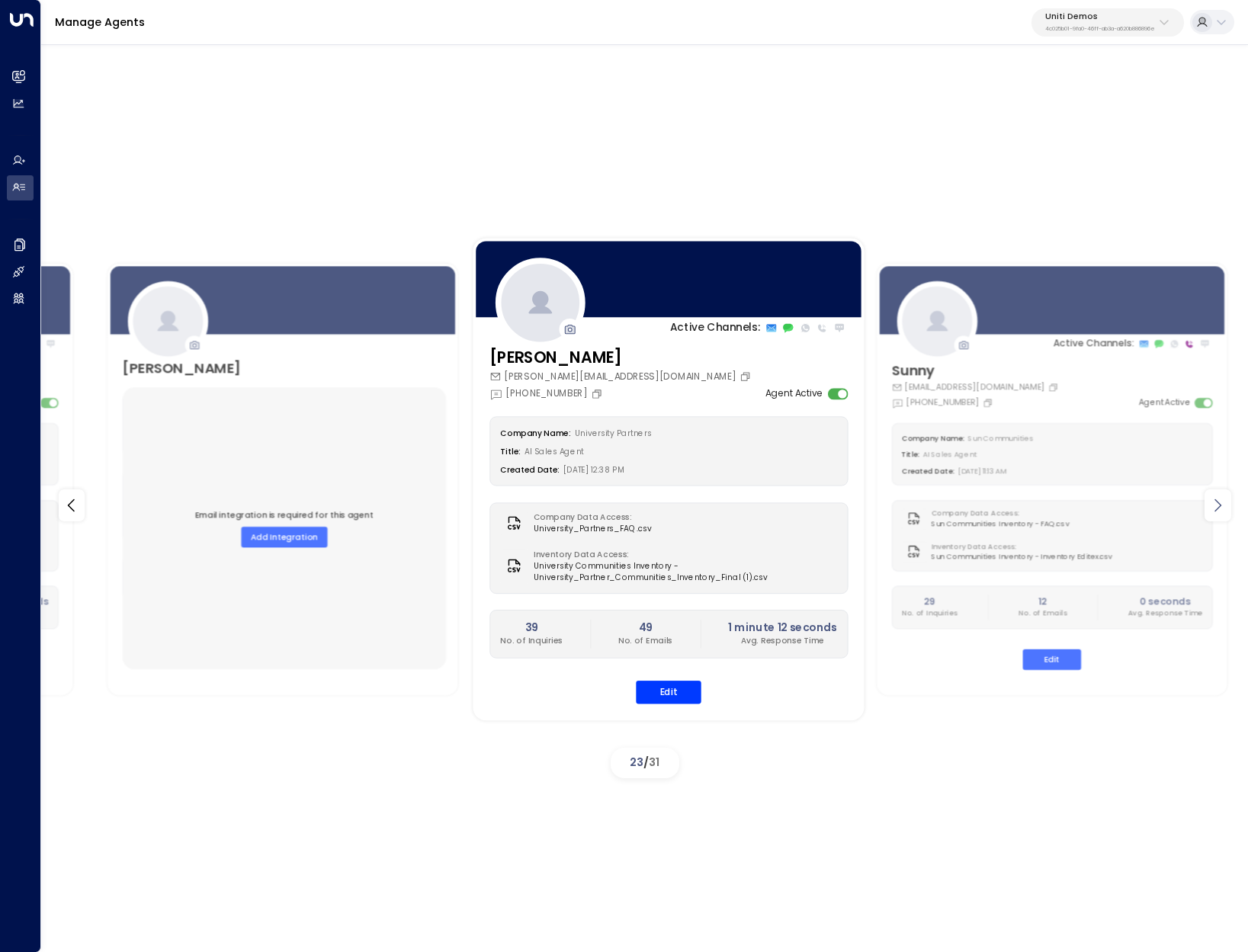
click at [1221, 500] on icon at bounding box center [1217, 505] width 18 height 18
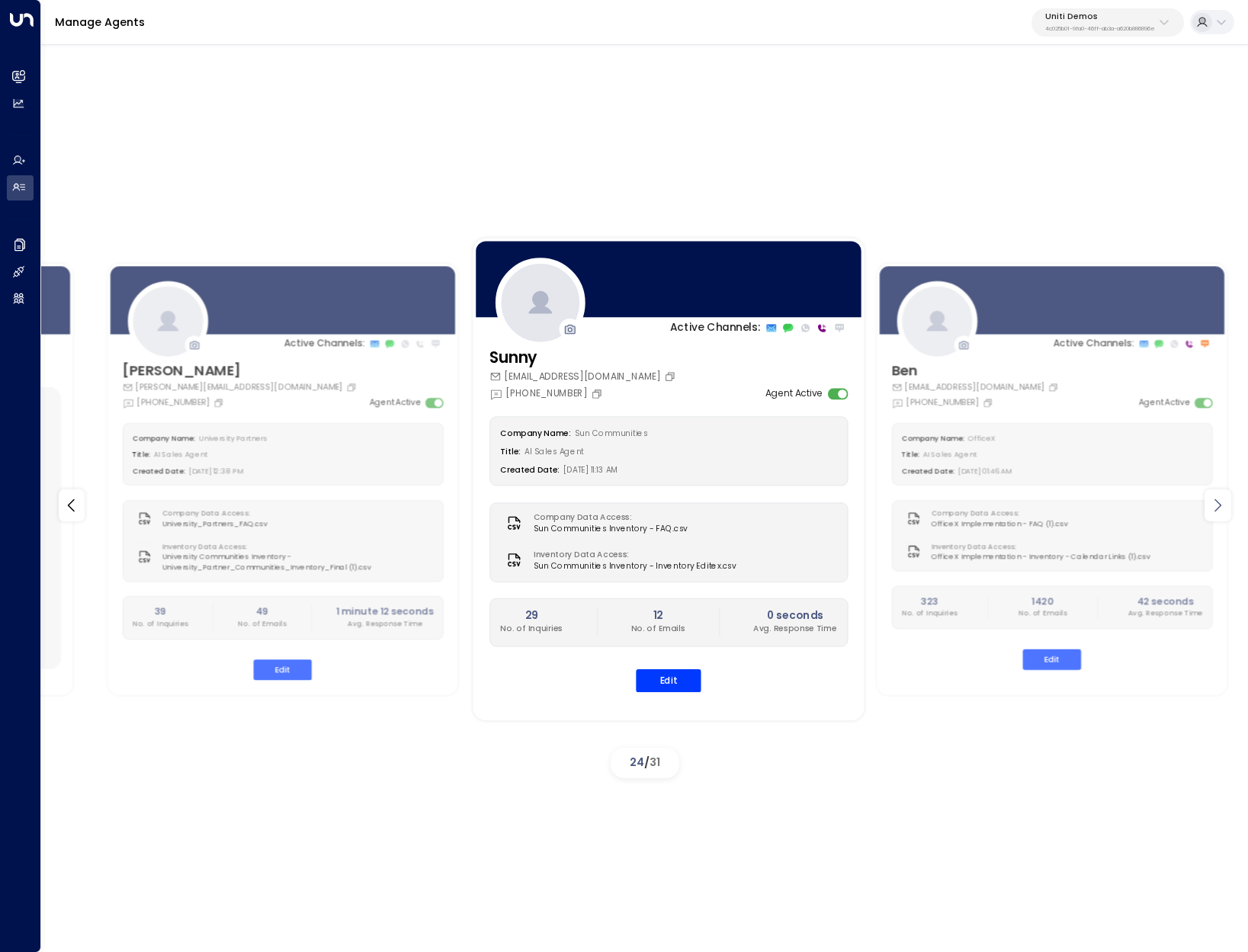
click at [1221, 500] on icon at bounding box center [1217, 505] width 18 height 18
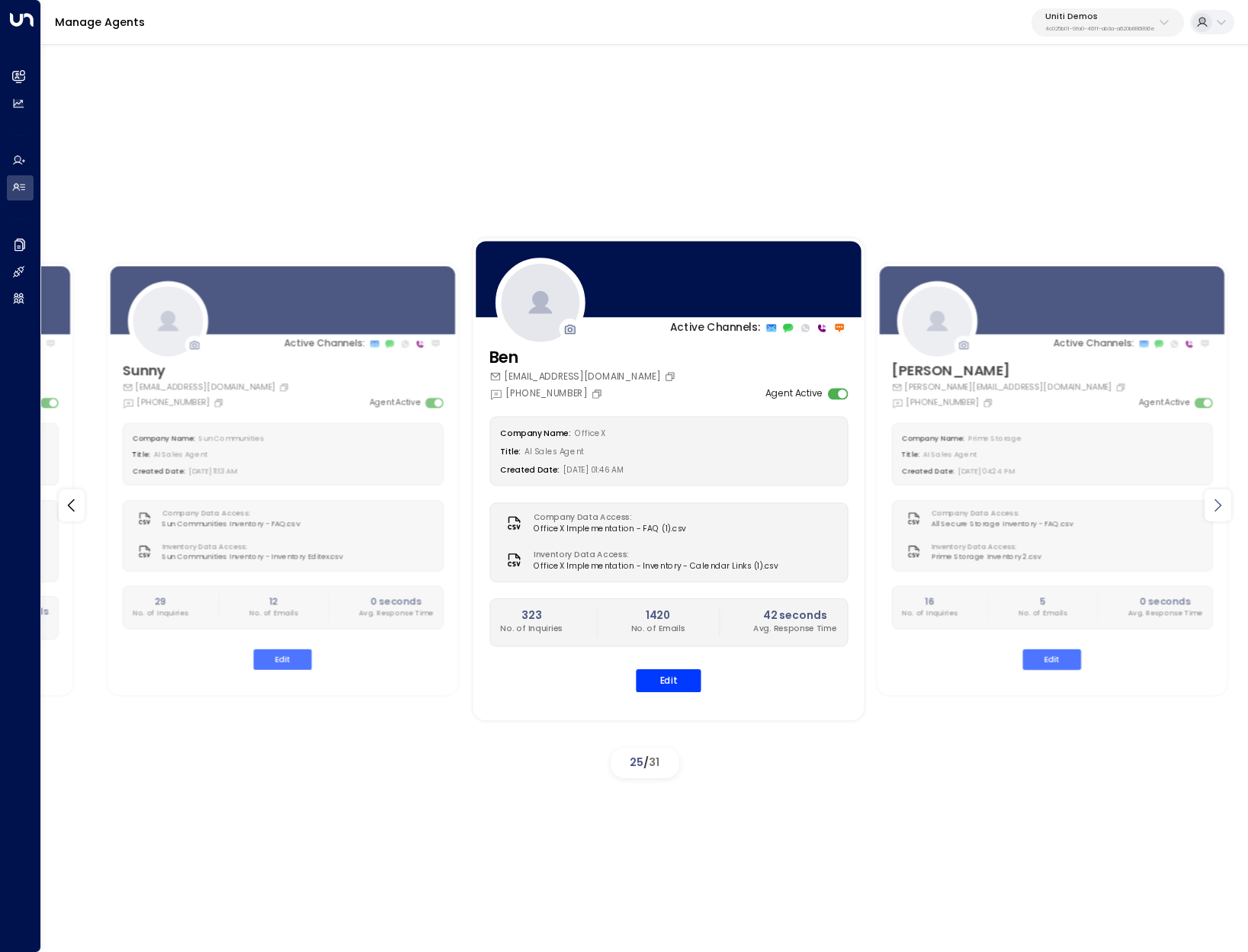
click at [1221, 500] on icon at bounding box center [1217, 505] width 18 height 18
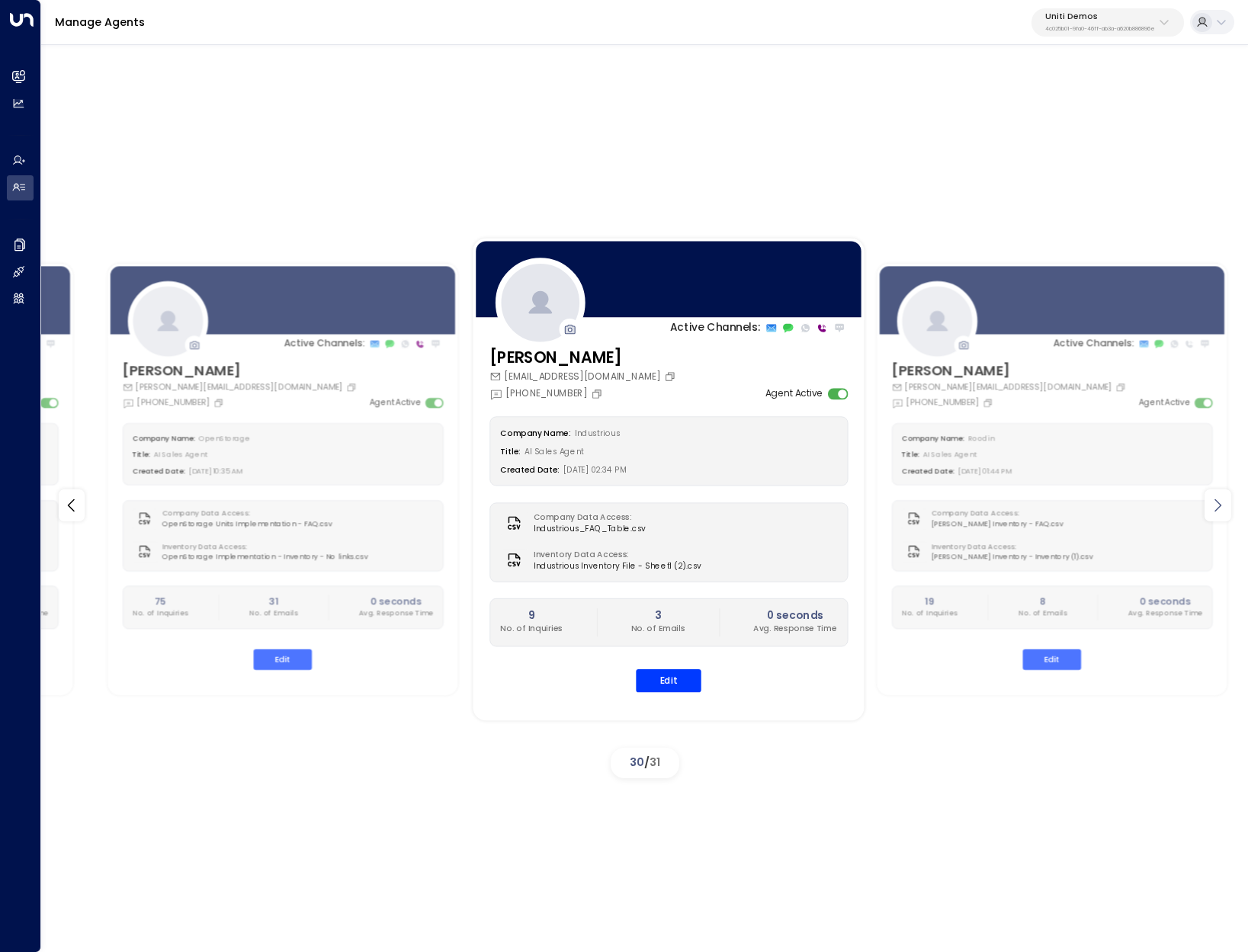
click at [1221, 500] on icon at bounding box center [1217, 505] width 18 height 18
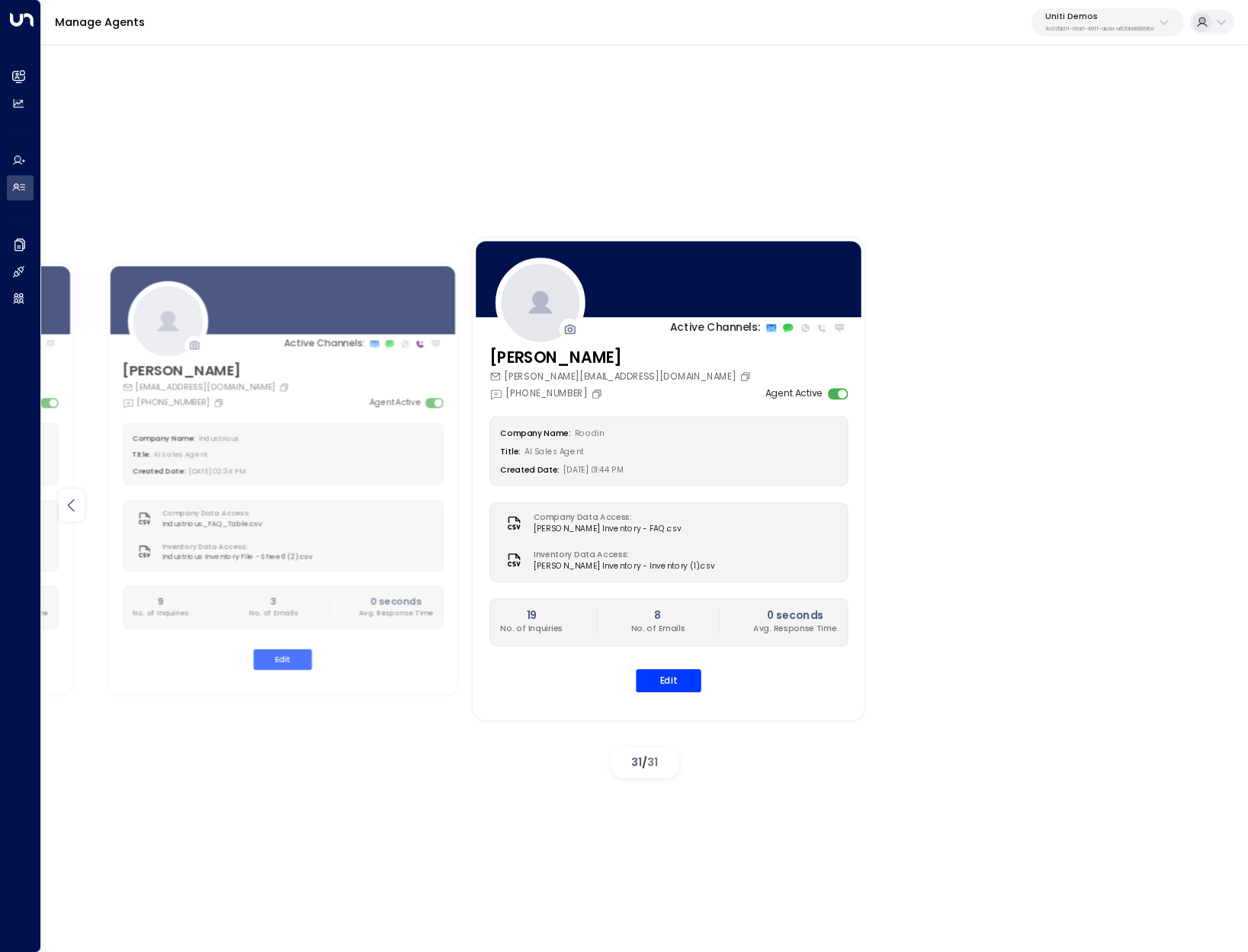
click at [76, 498] on icon at bounding box center [72, 505] width 18 height 18
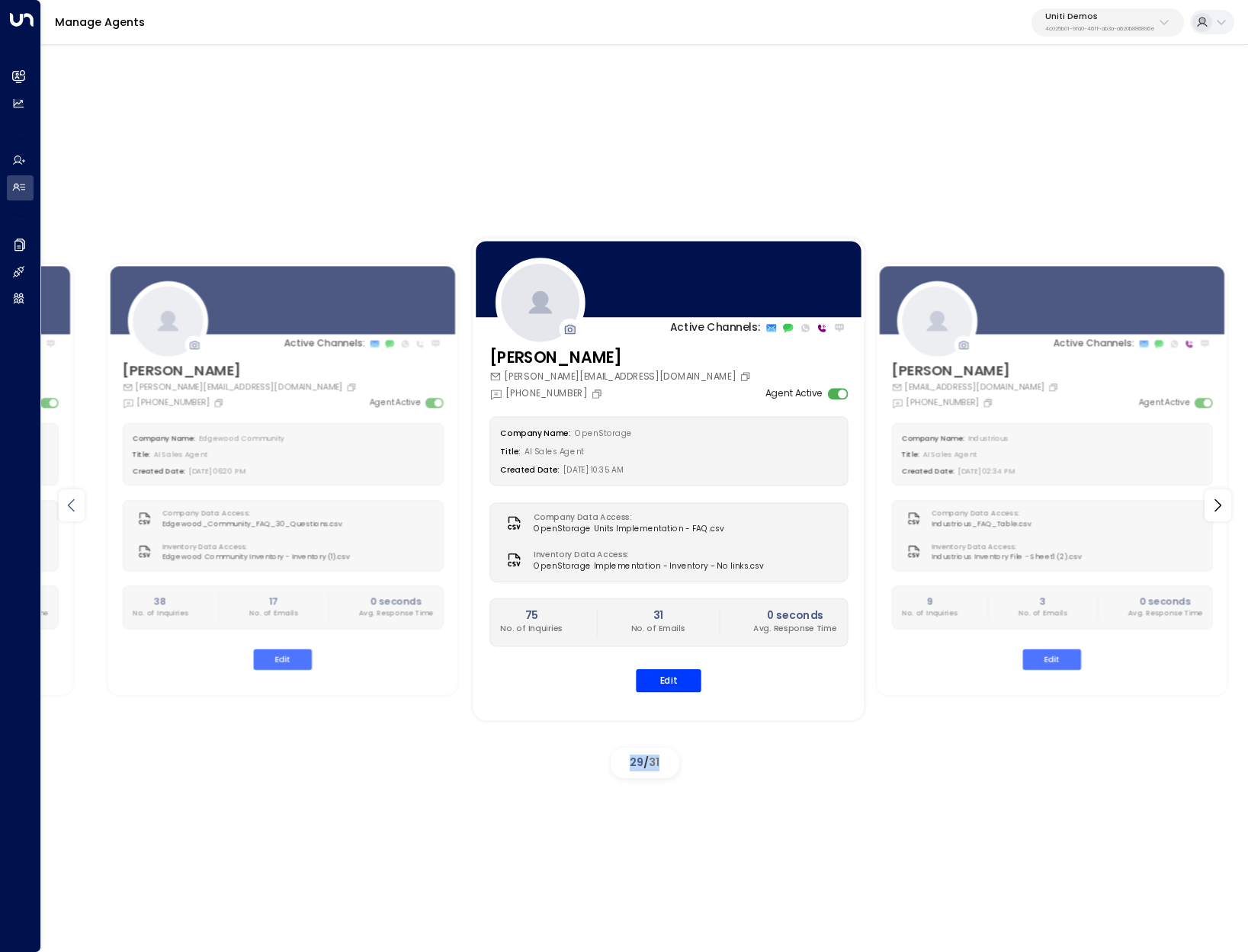
click at [76, 498] on icon at bounding box center [72, 505] width 18 height 18
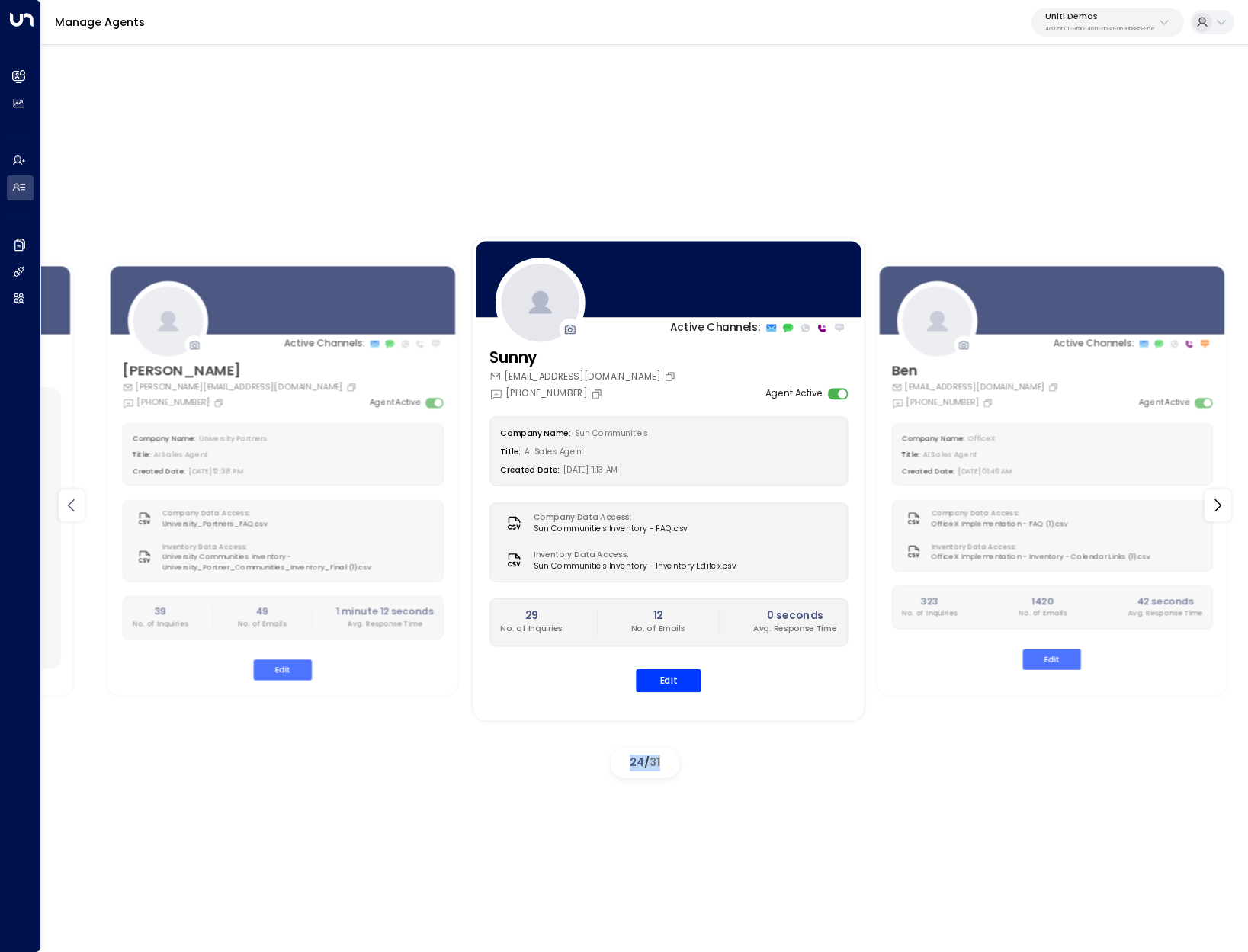
click at [76, 498] on icon at bounding box center [72, 505] width 18 height 18
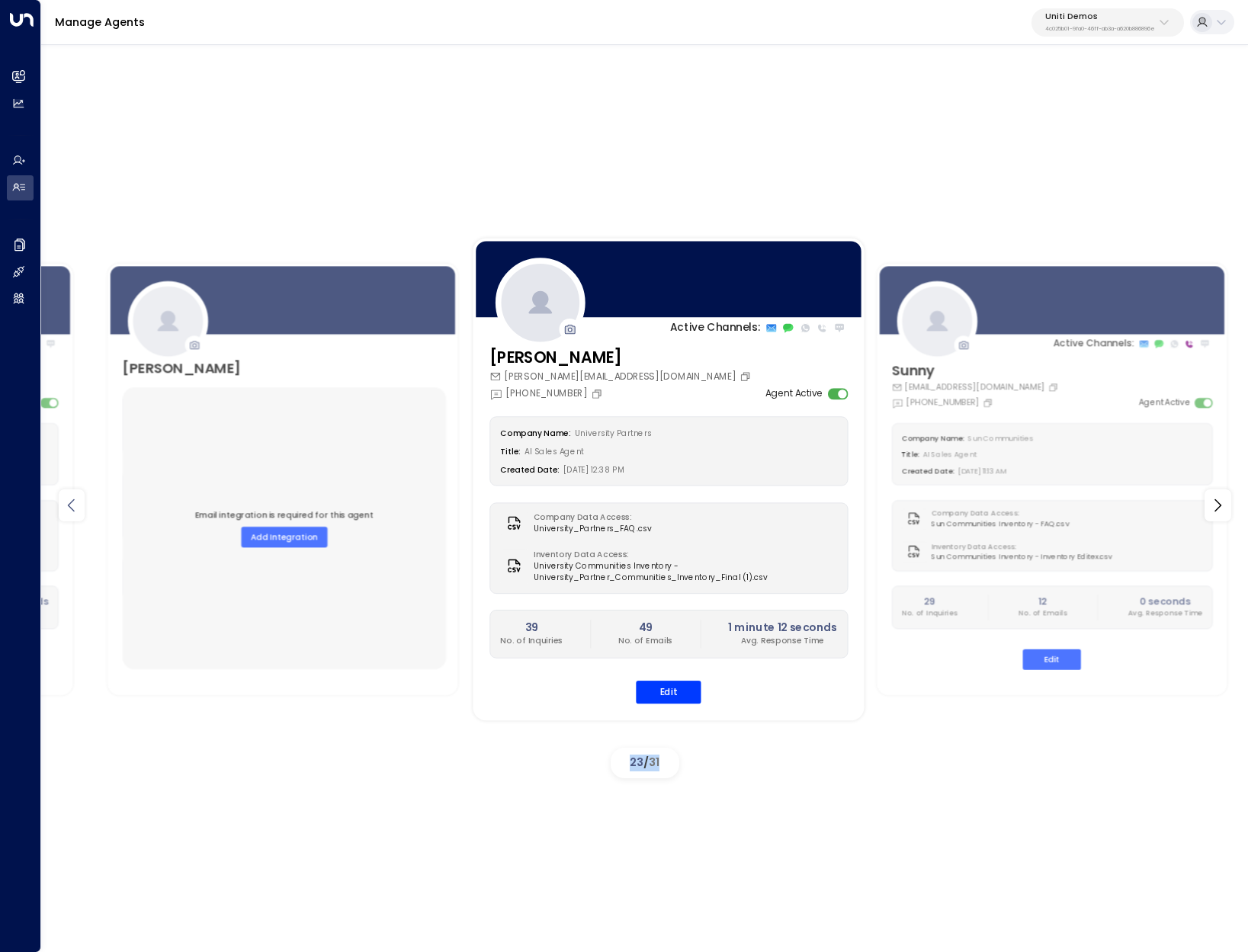
click at [76, 498] on icon at bounding box center [72, 505] width 18 height 18
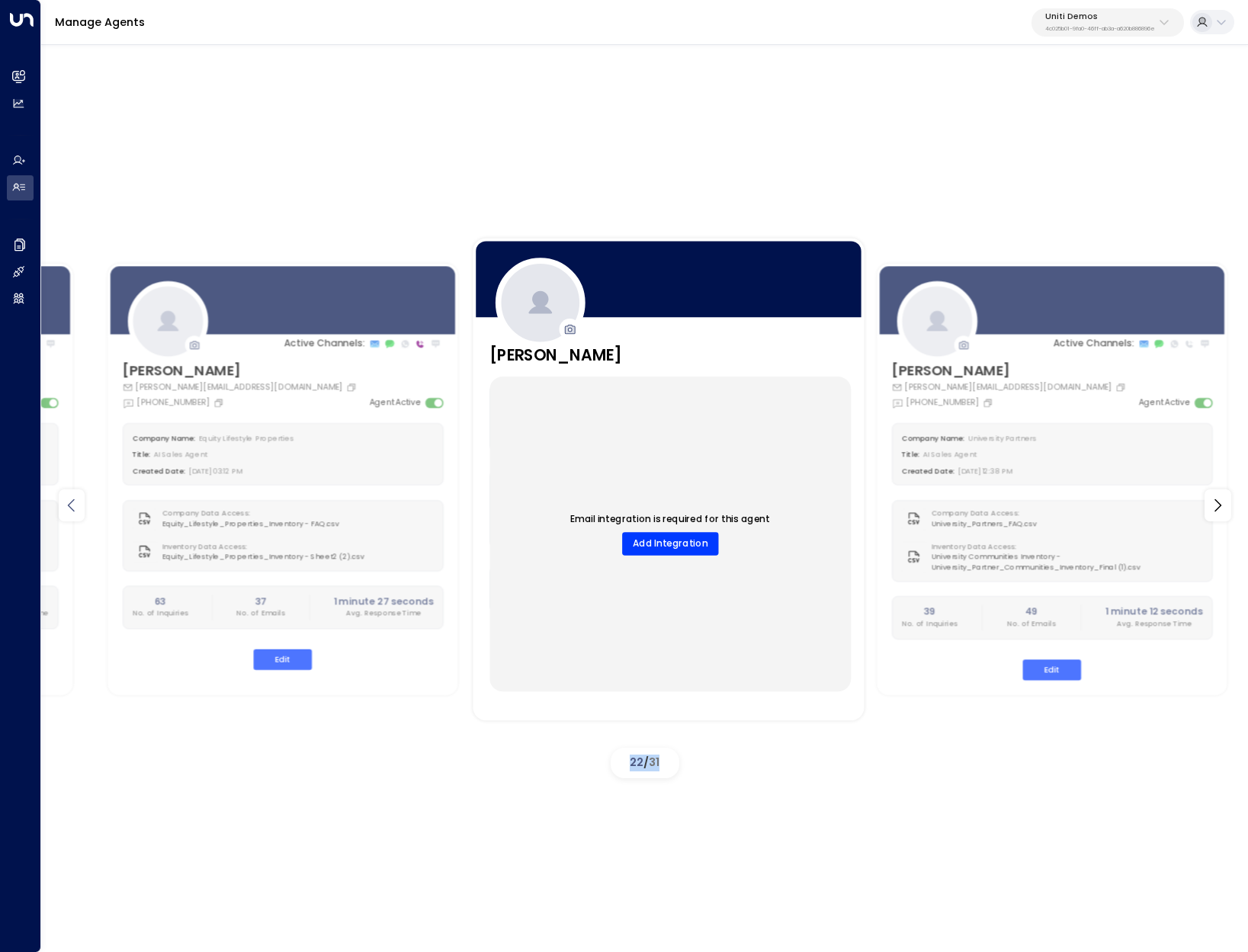
click at [76, 498] on icon at bounding box center [72, 505] width 18 height 18
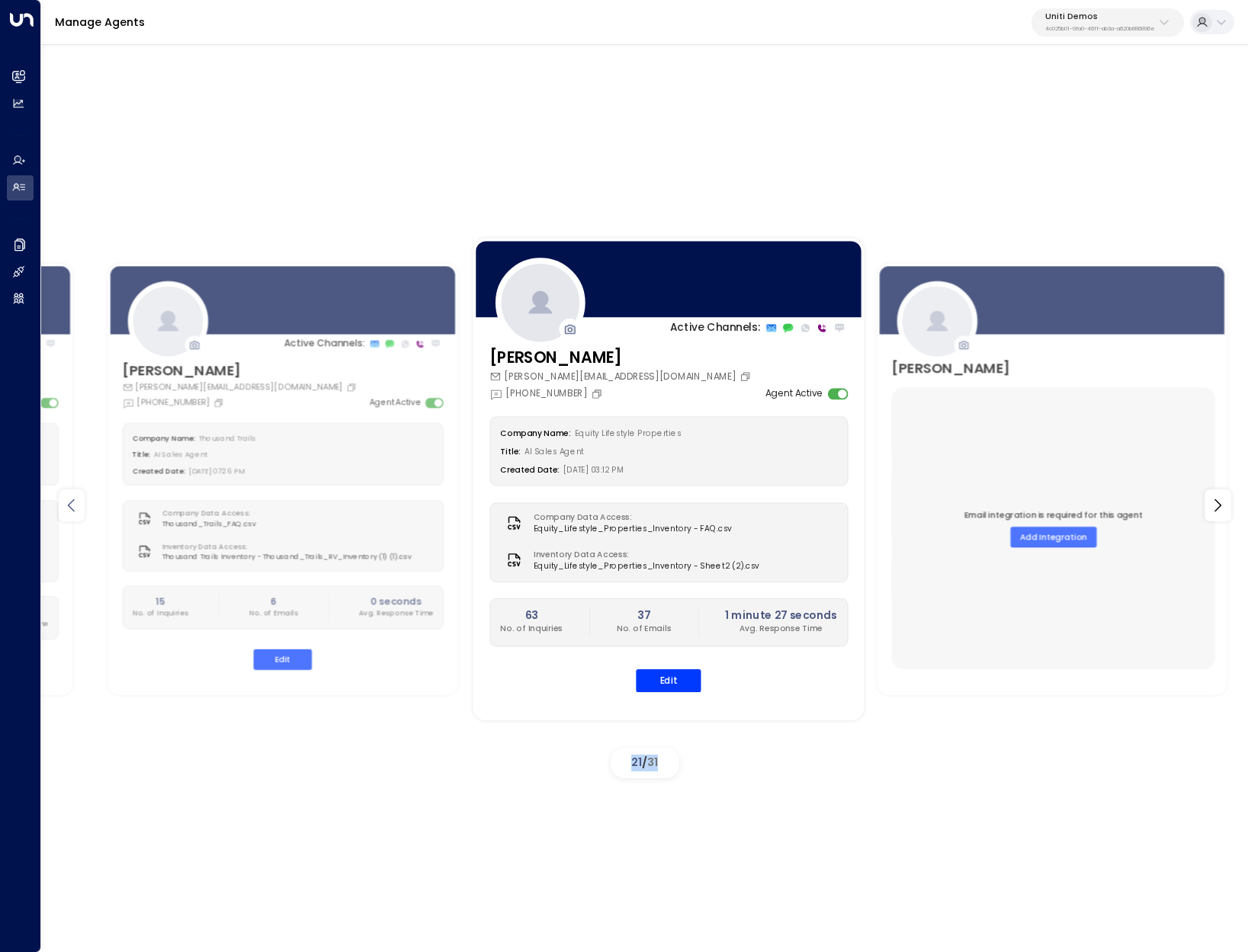
click at [76, 498] on icon at bounding box center [72, 505] width 18 height 18
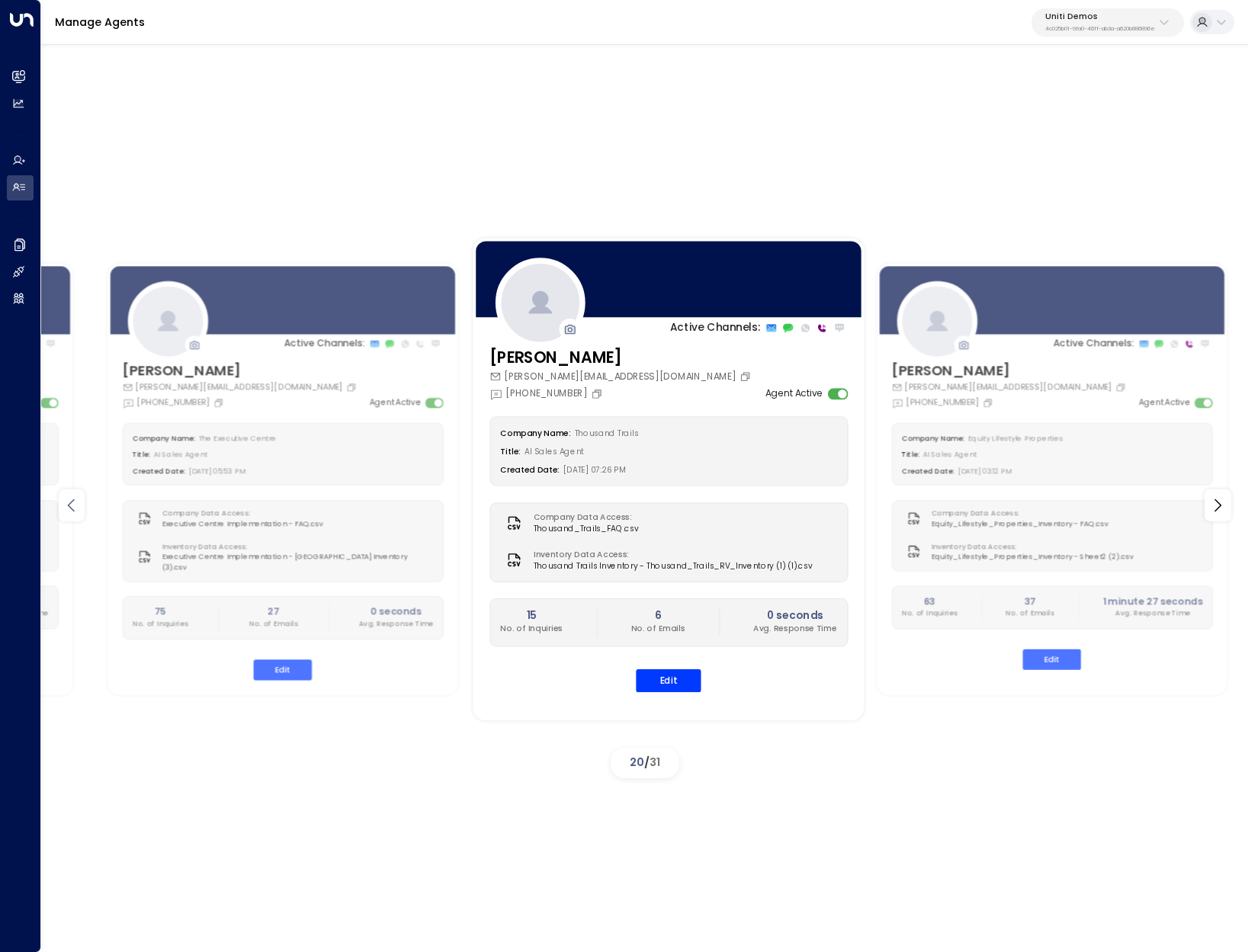
click at [76, 498] on icon at bounding box center [72, 505] width 18 height 18
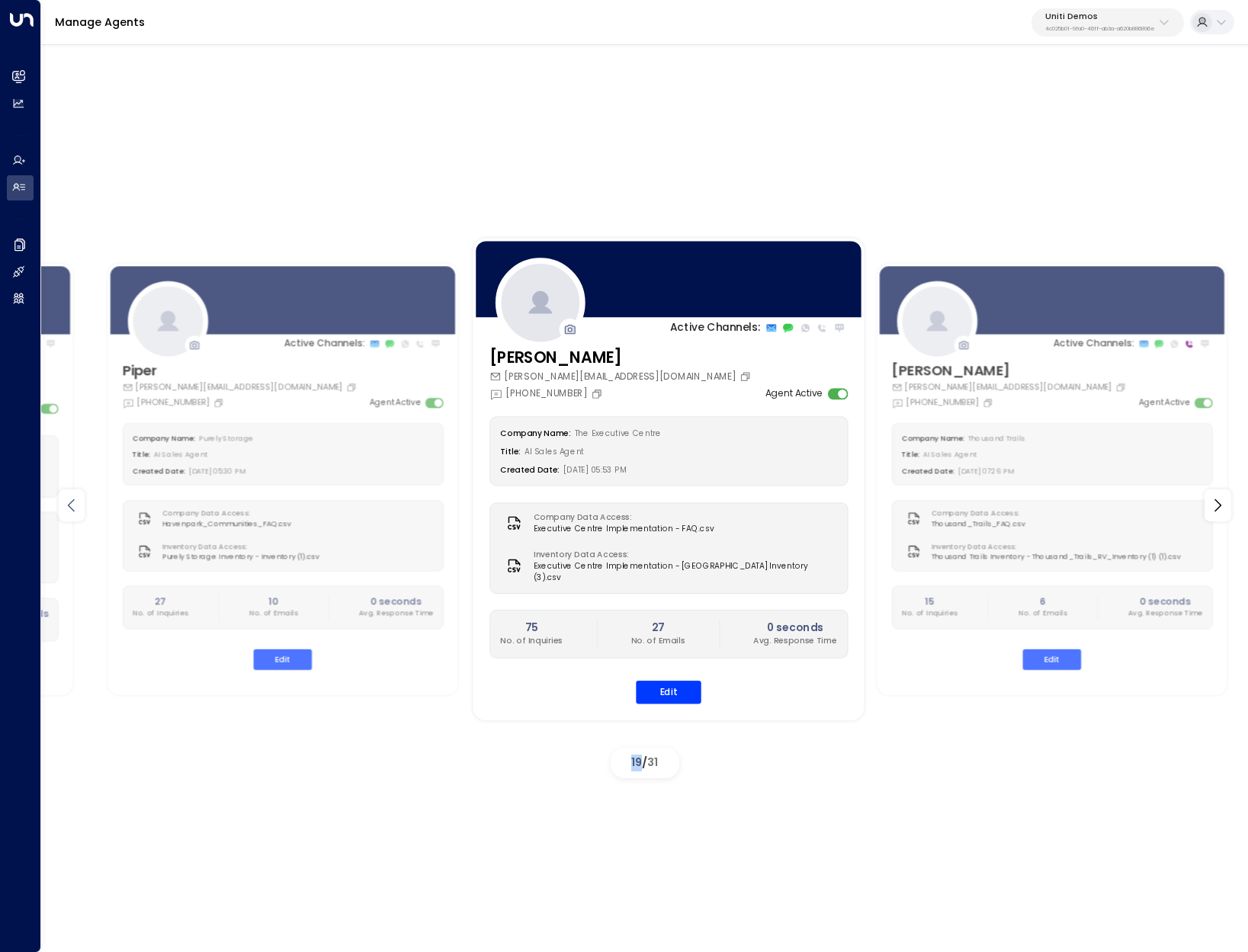
click at [76, 498] on icon at bounding box center [72, 505] width 18 height 18
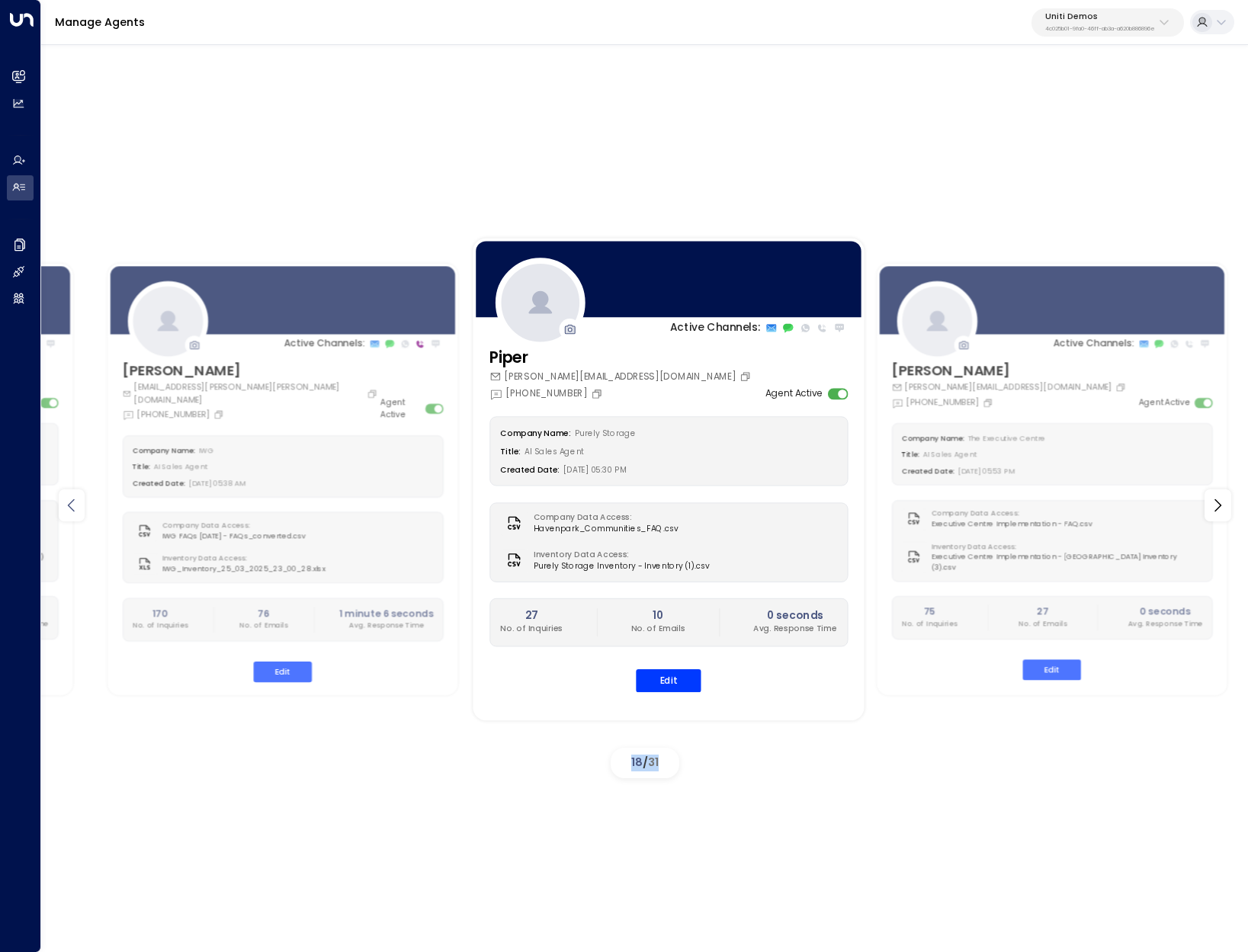
click at [76, 498] on icon at bounding box center [72, 505] width 18 height 18
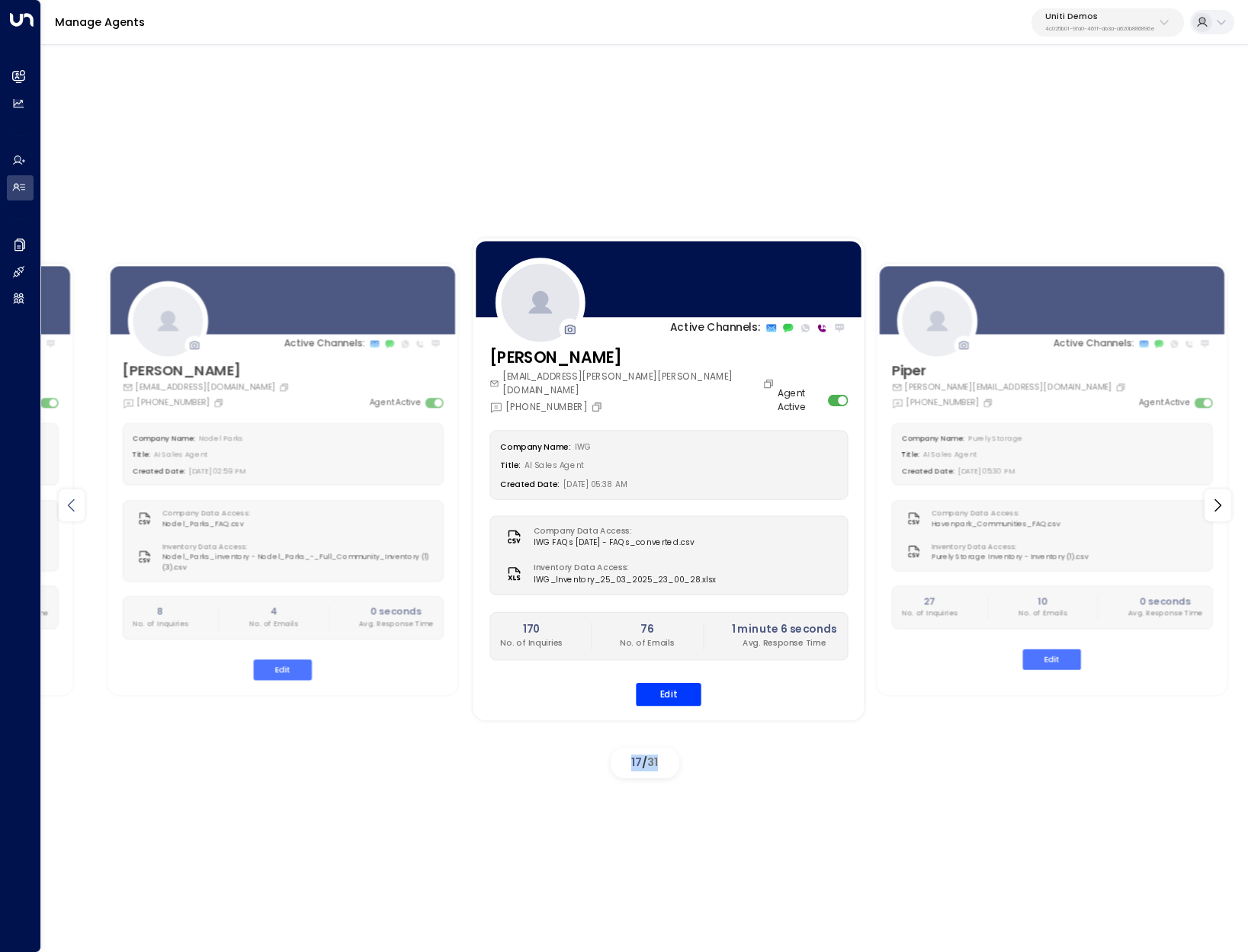
click at [76, 498] on icon at bounding box center [72, 505] width 18 height 18
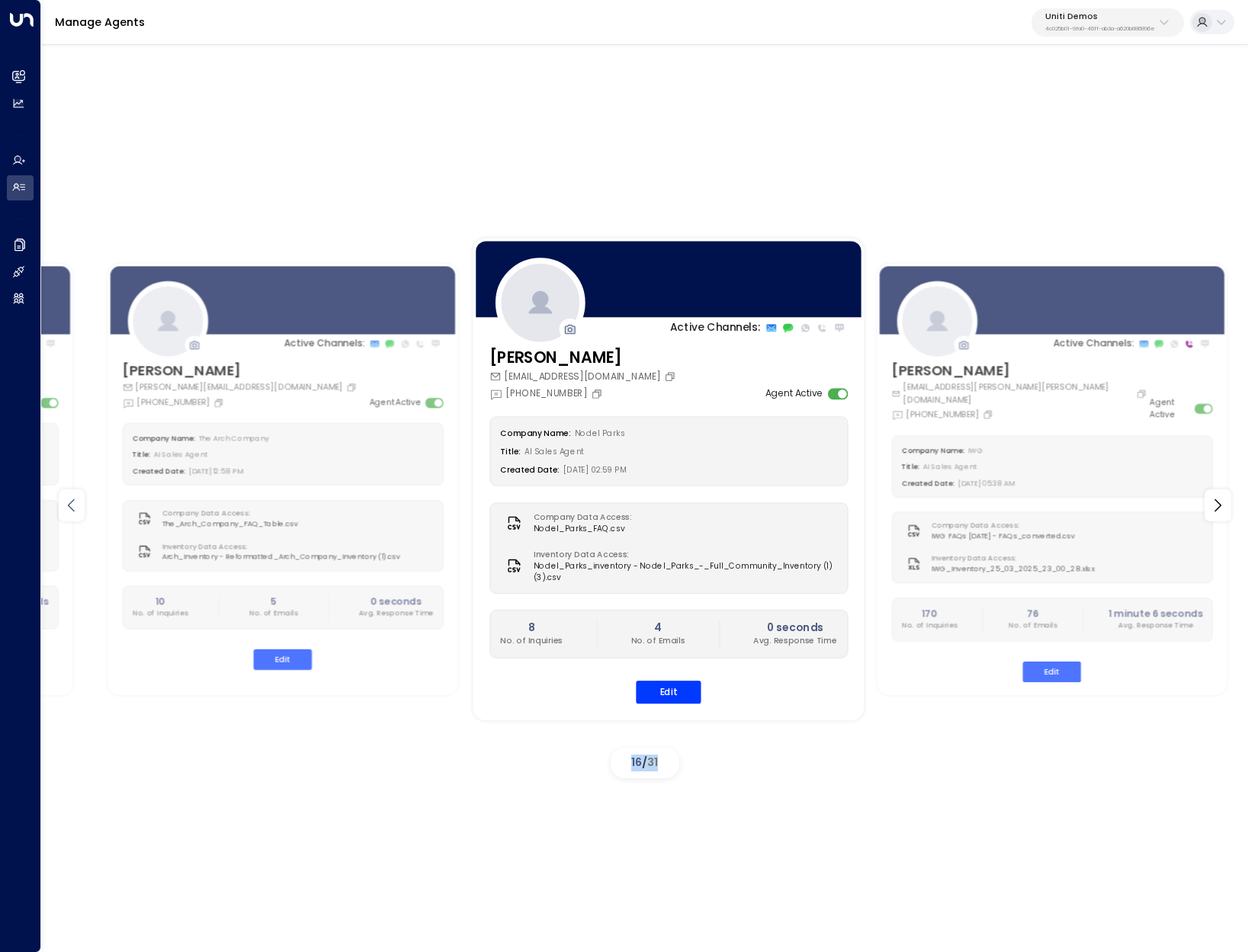
click at [76, 498] on icon at bounding box center [72, 505] width 18 height 18
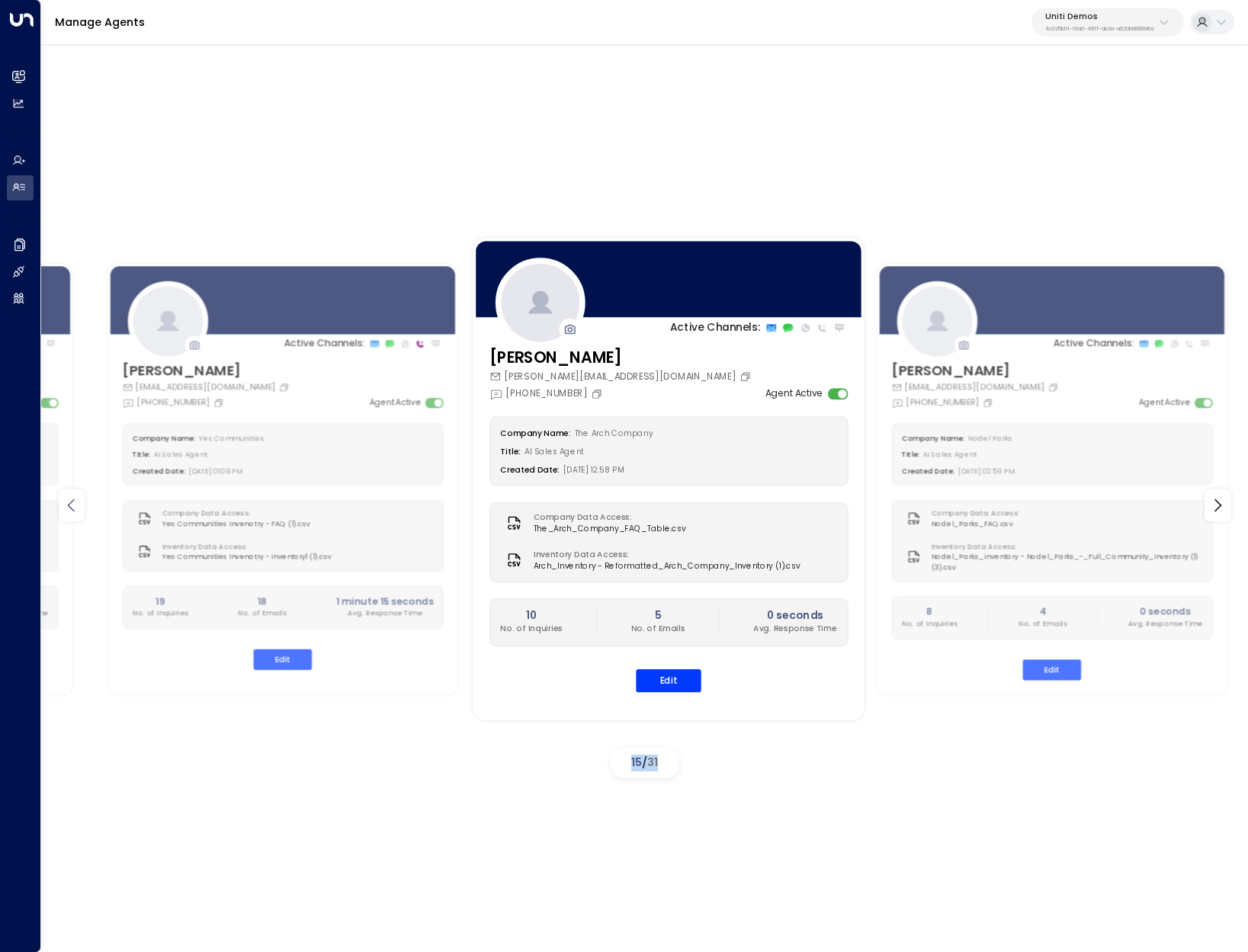
click at [76, 500] on icon at bounding box center [72, 505] width 18 height 18
click at [76, 502] on icon at bounding box center [72, 505] width 18 height 18
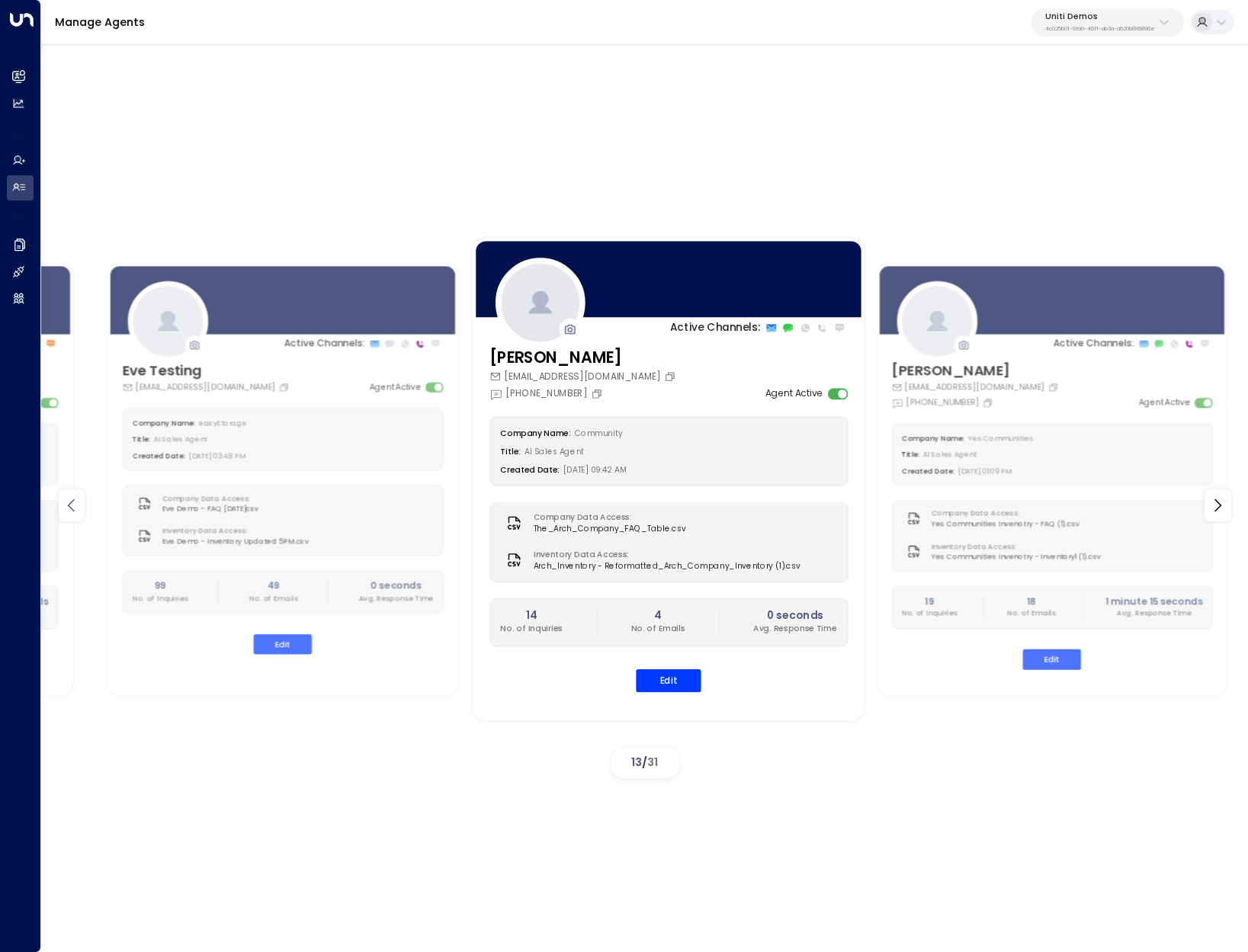
click at [73, 507] on icon at bounding box center [72, 505] width 18 height 18
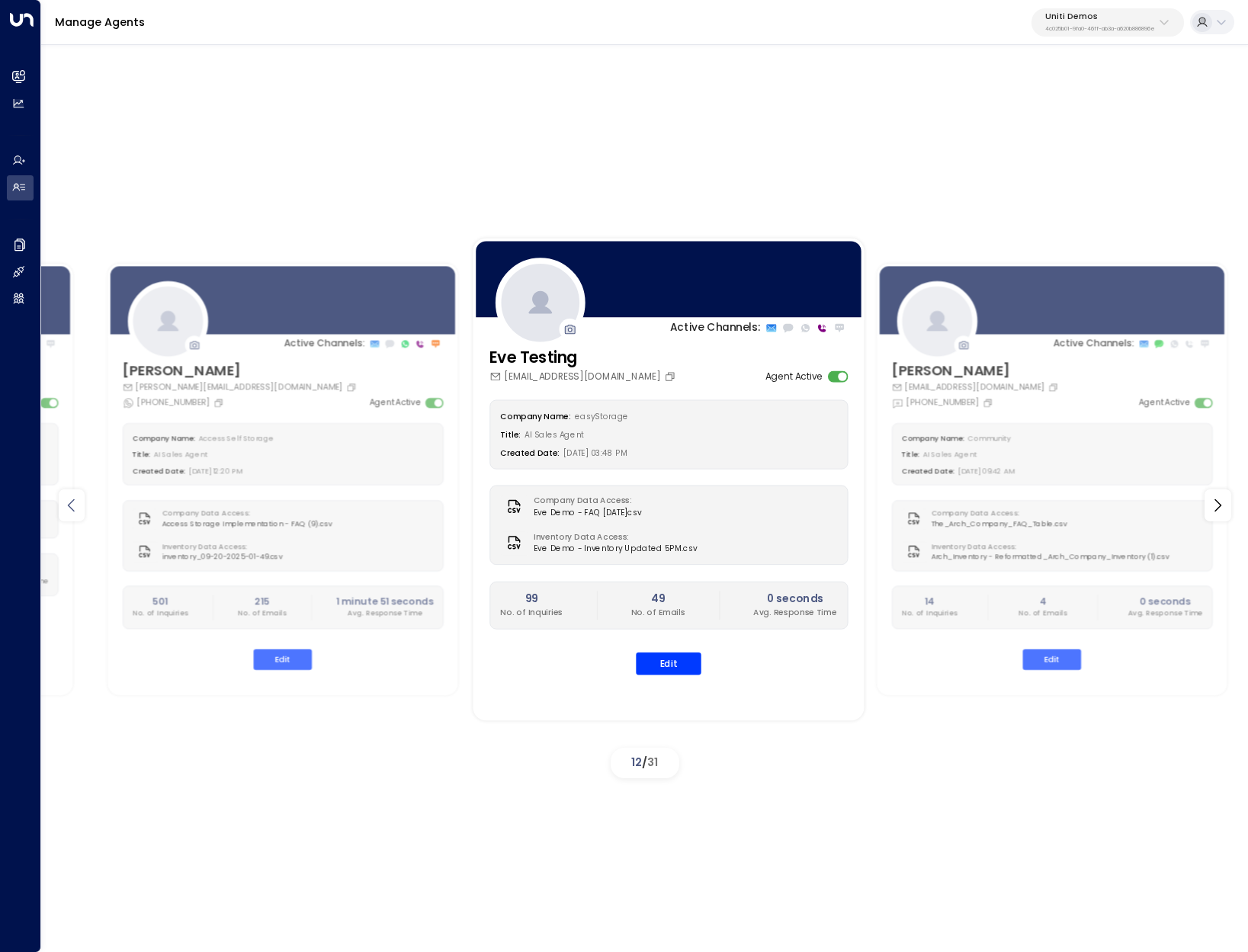
click at [71, 507] on icon at bounding box center [71, 504] width 7 height 13
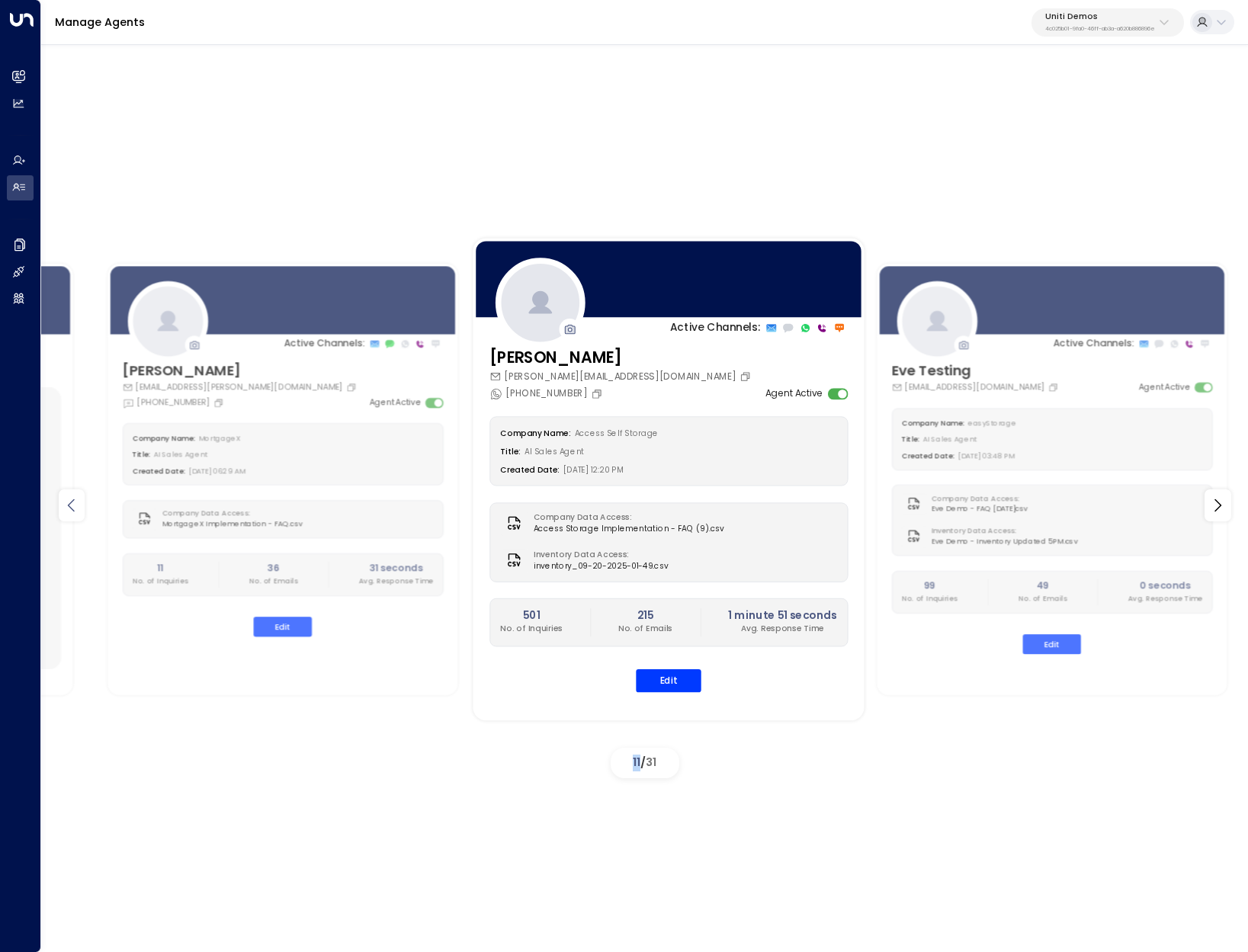
click at [71, 507] on icon at bounding box center [71, 504] width 7 height 13
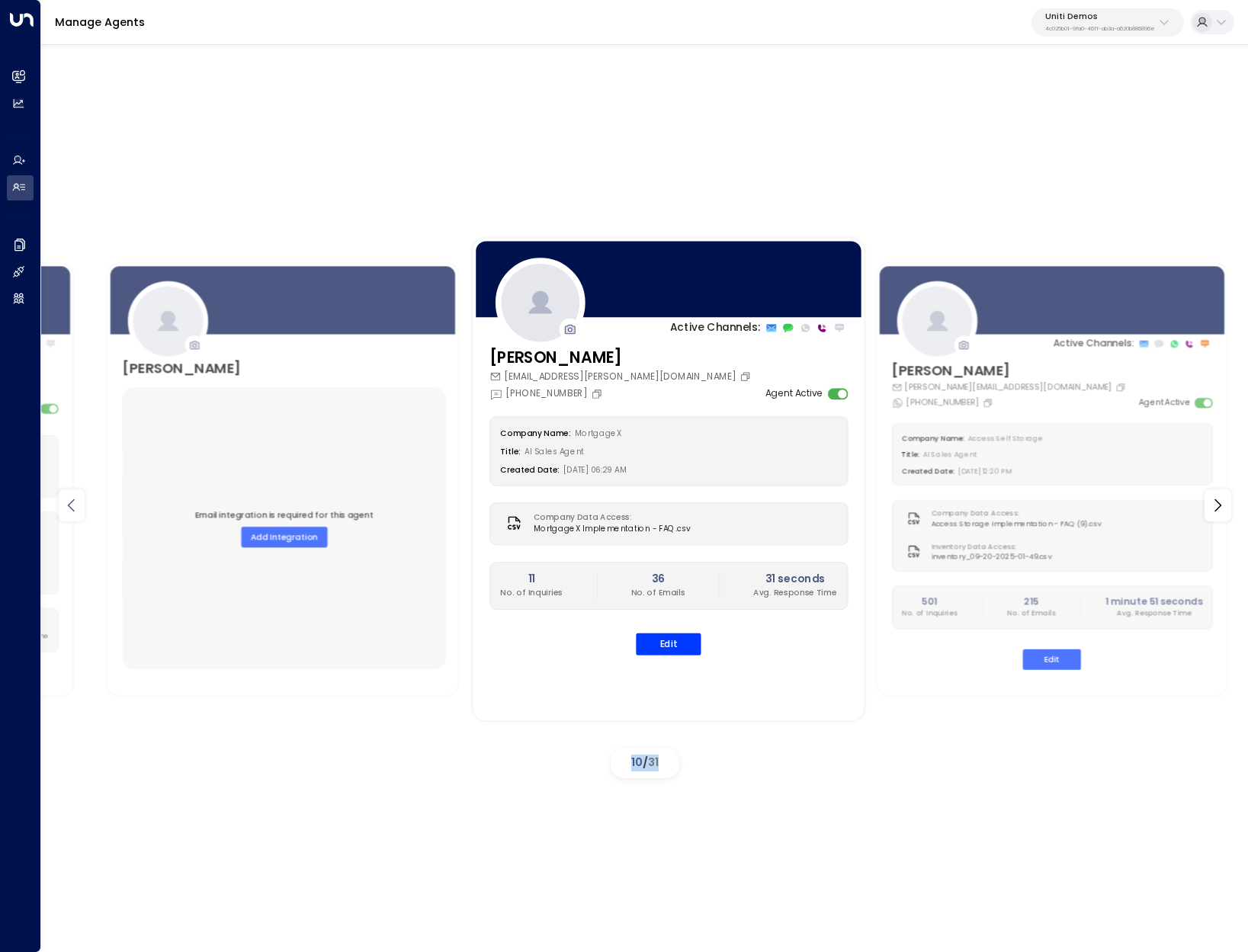
click at [71, 507] on icon at bounding box center [71, 504] width 7 height 13
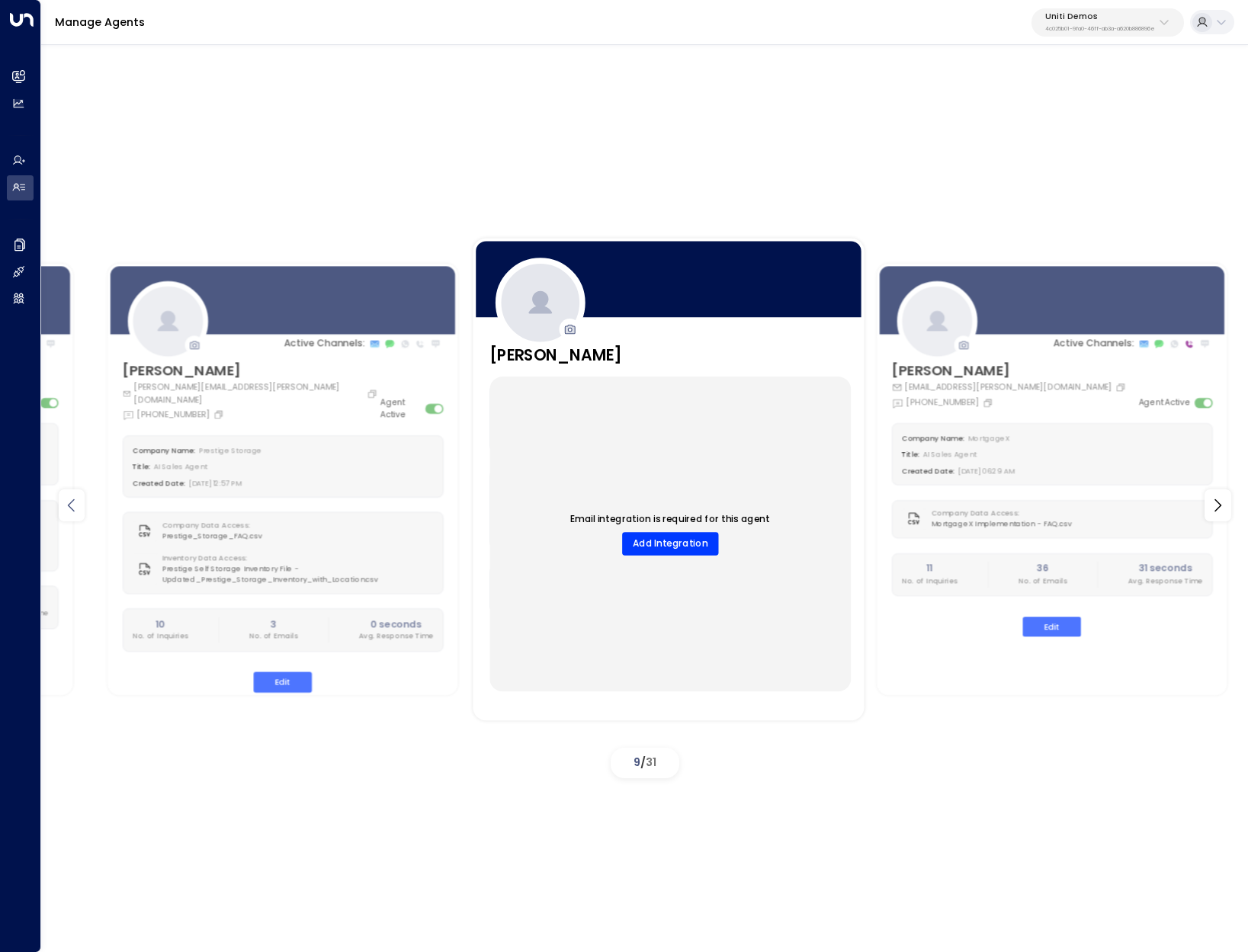
click at [66, 516] on div at bounding box center [72, 505] width 27 height 32
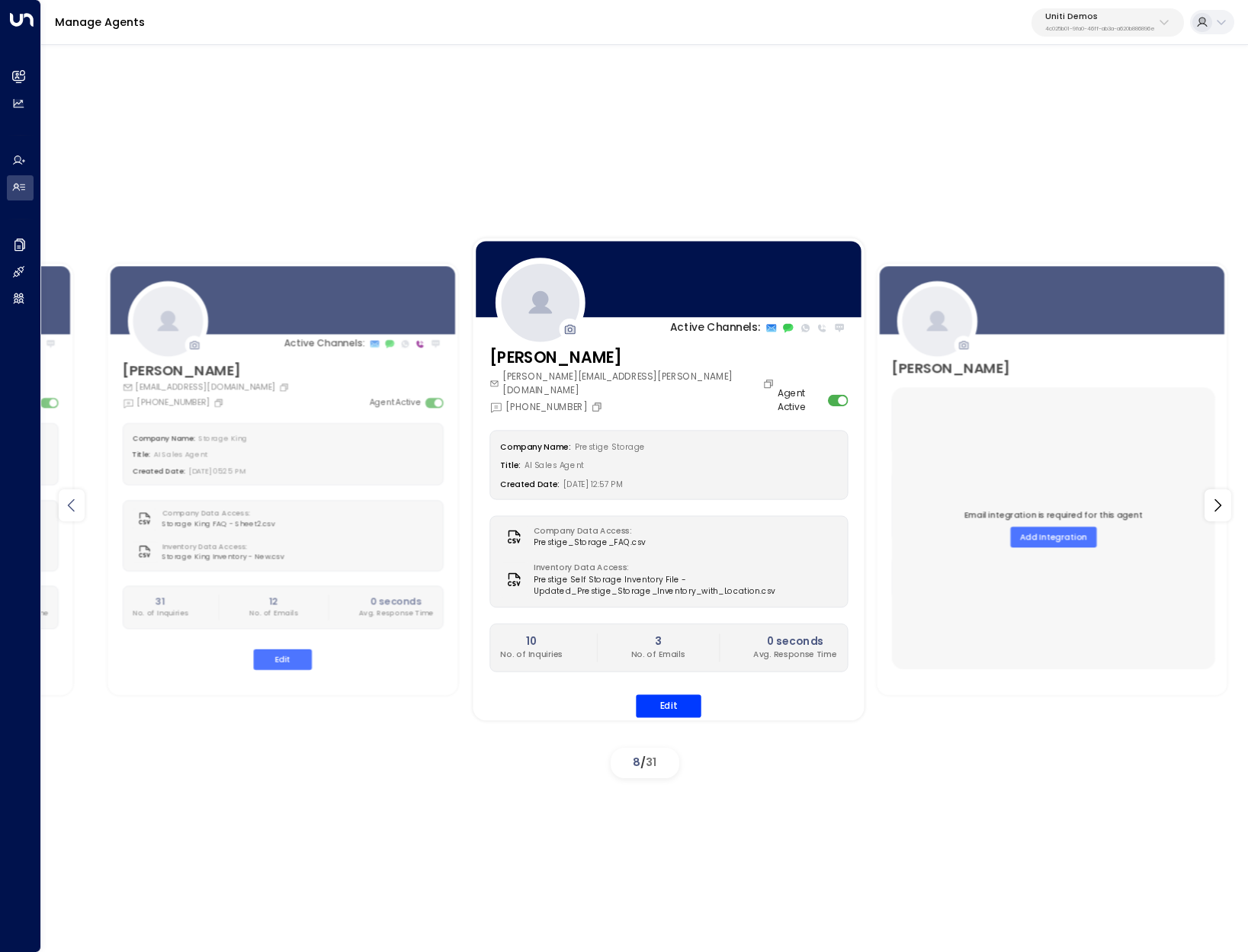
click at [66, 516] on div at bounding box center [72, 505] width 27 height 32
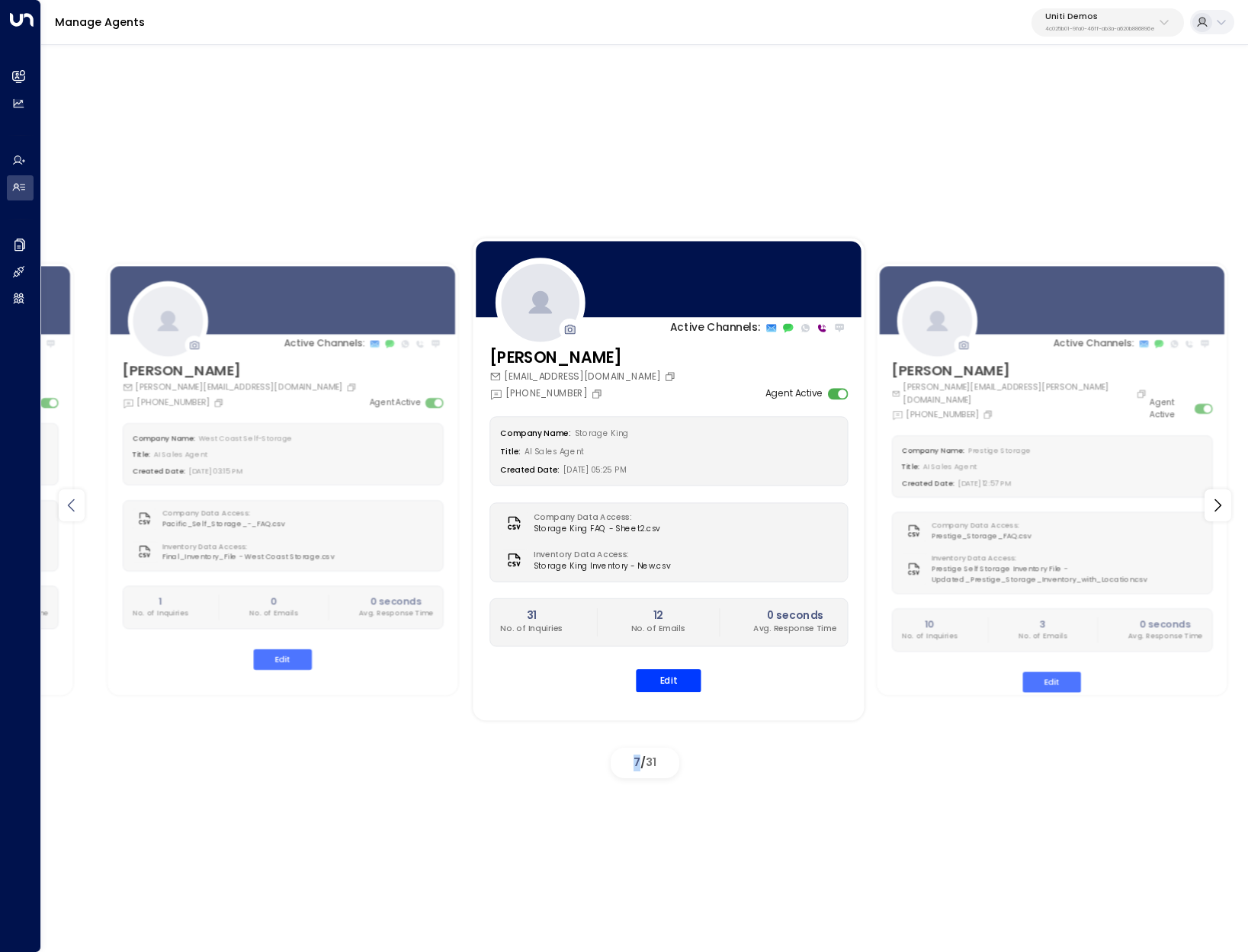
click at [66, 516] on div at bounding box center [72, 505] width 27 height 32
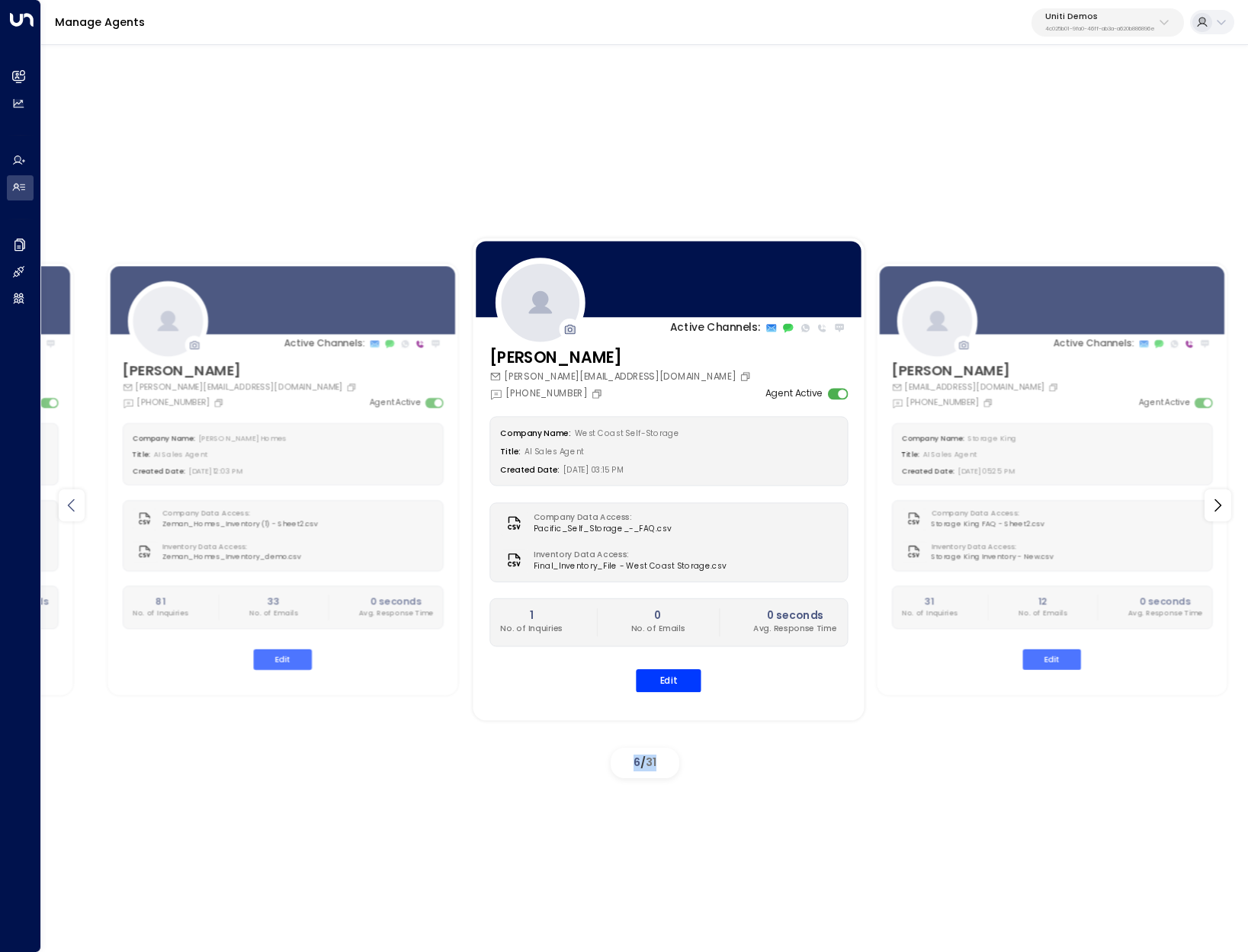
click at [66, 516] on div at bounding box center [72, 505] width 27 height 32
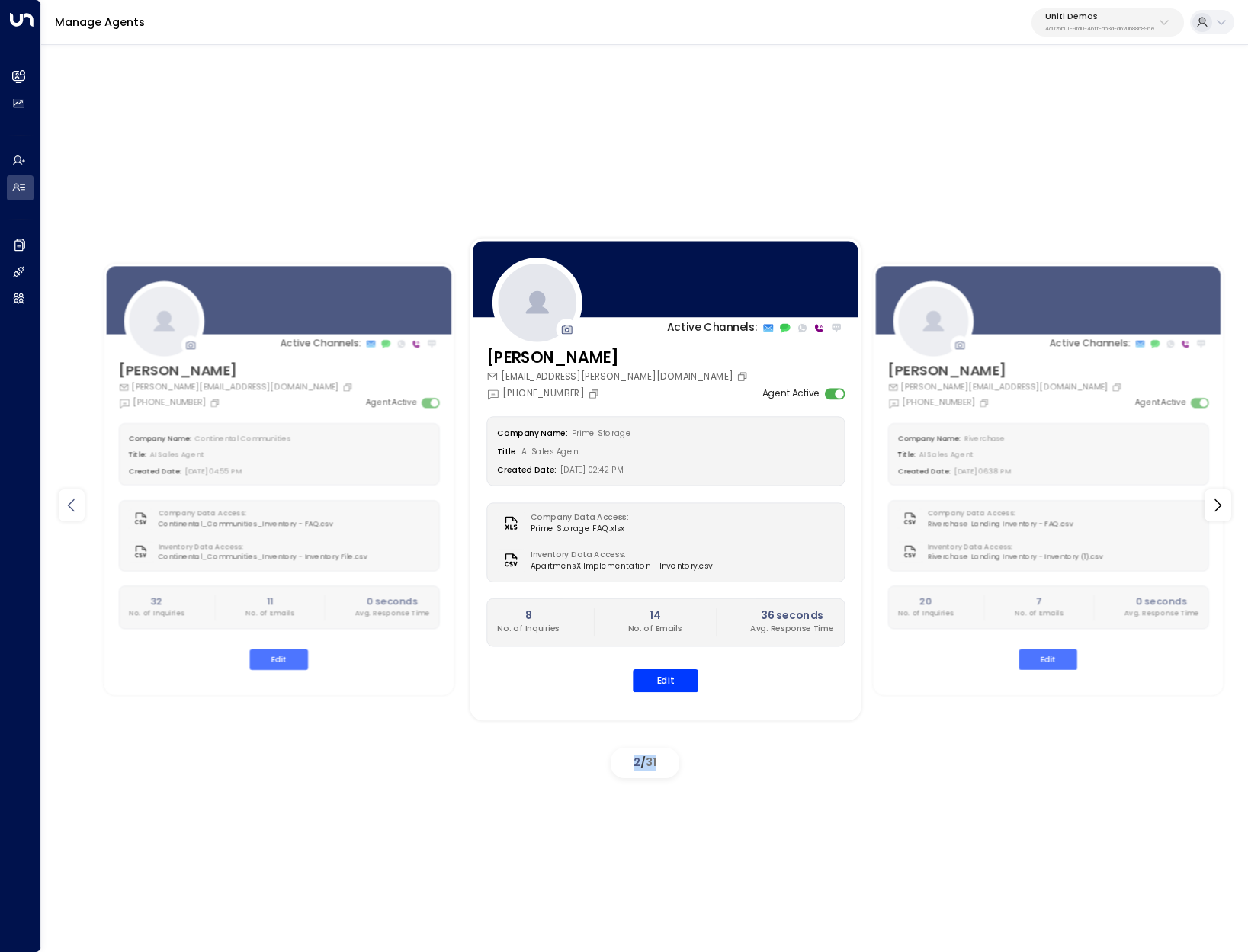
click at [66, 516] on div at bounding box center [72, 505] width 27 height 32
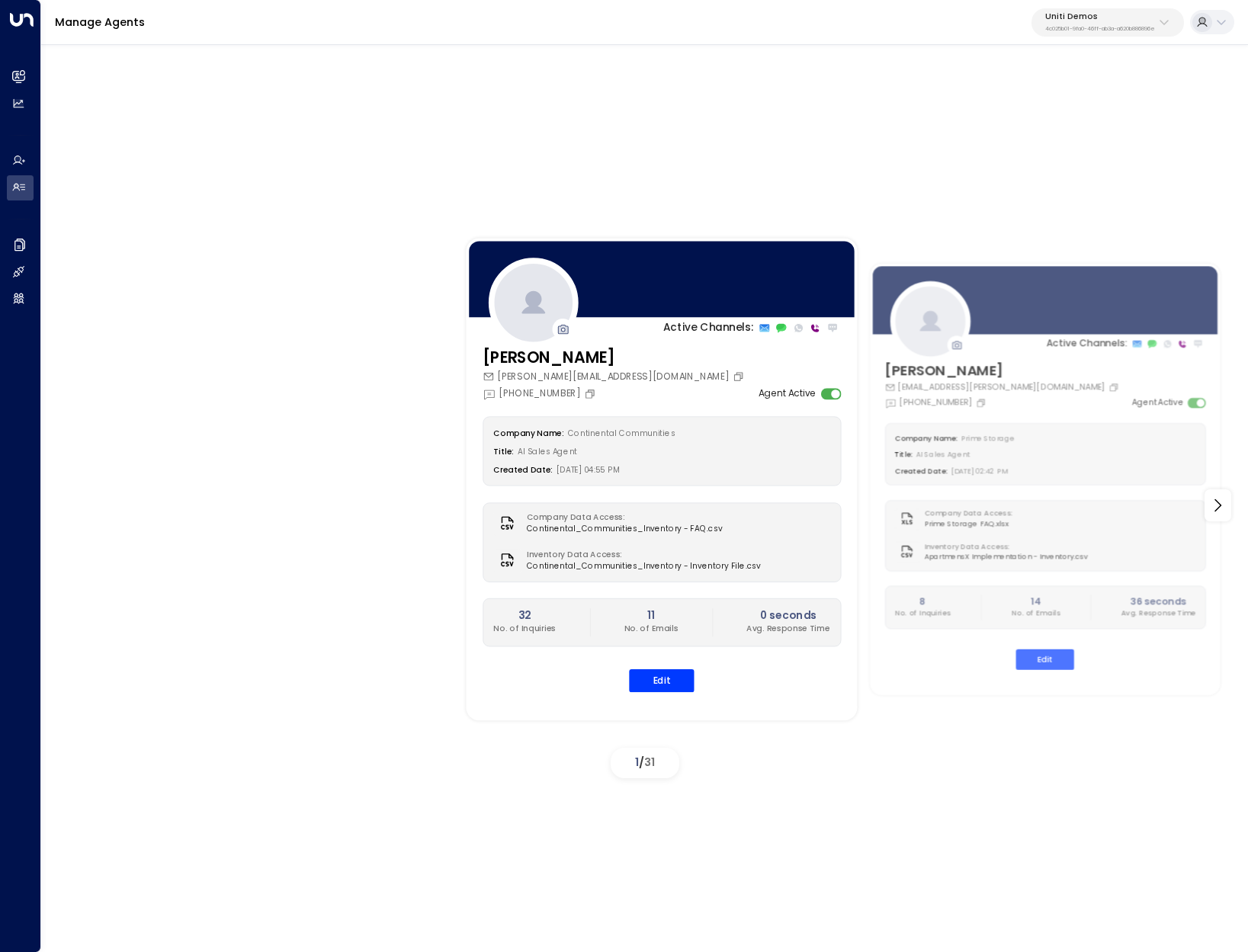
click at [933, 179] on div "Active Channels: Carey carey.continentalcommunities@gmail.com +1 (630) 656-9076…" at bounding box center [644, 494] width 1207 height 908
